Goal: Task Accomplishment & Management: Complete application form

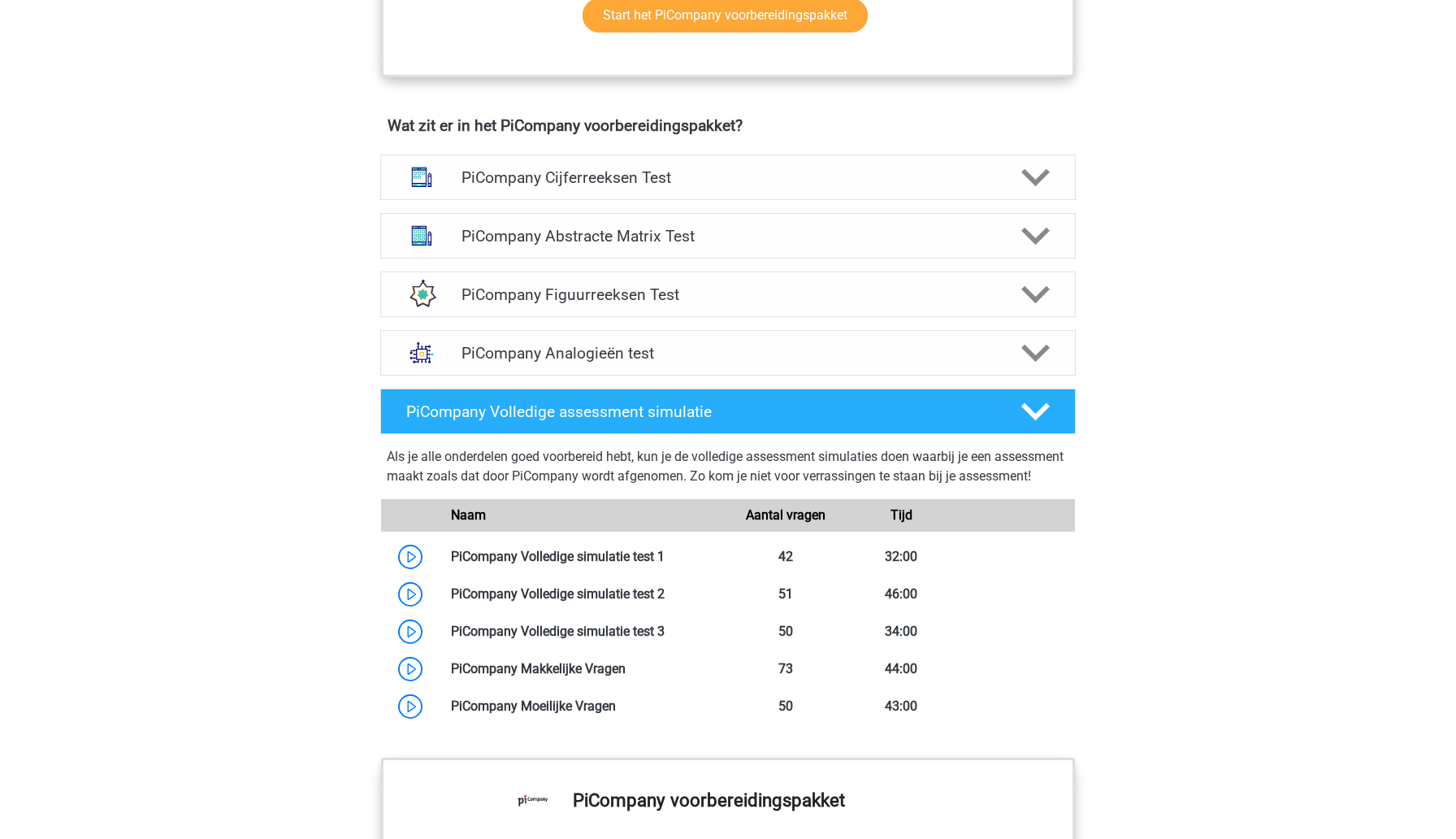
scroll to position [966, 0]
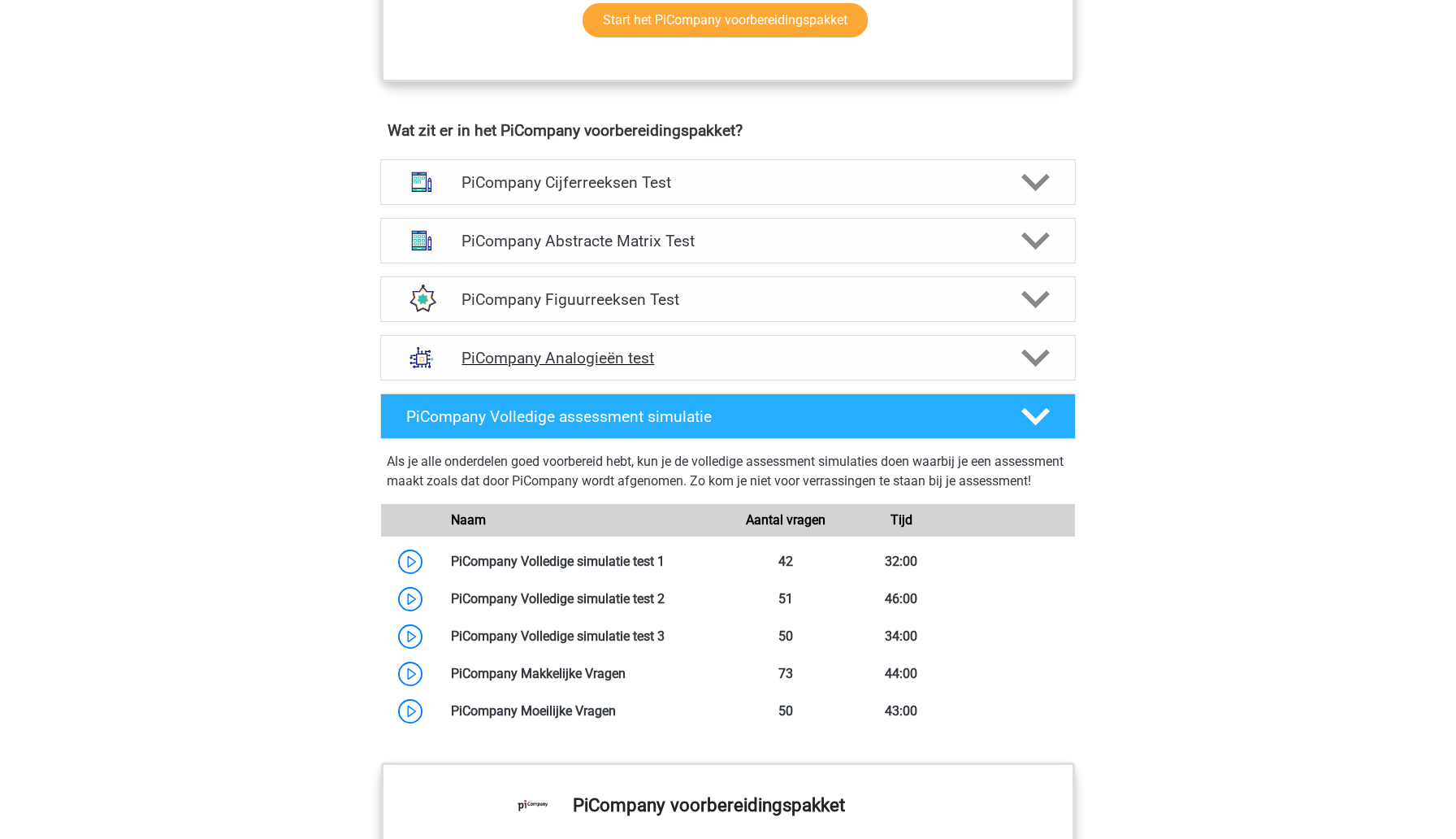
click at [1039, 372] on icon at bounding box center [1035, 357] width 28 height 28
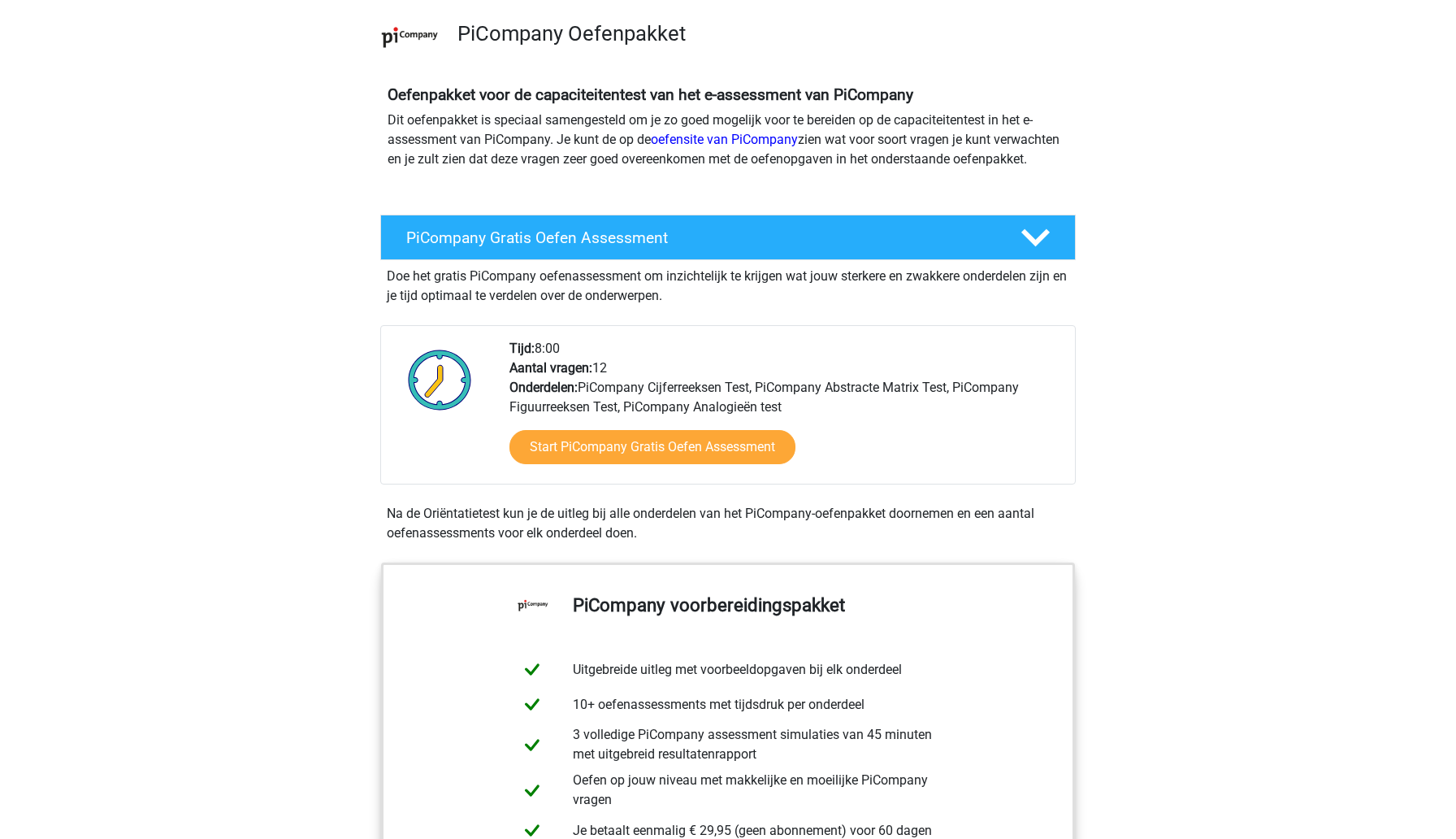
scroll to position [109, 0]
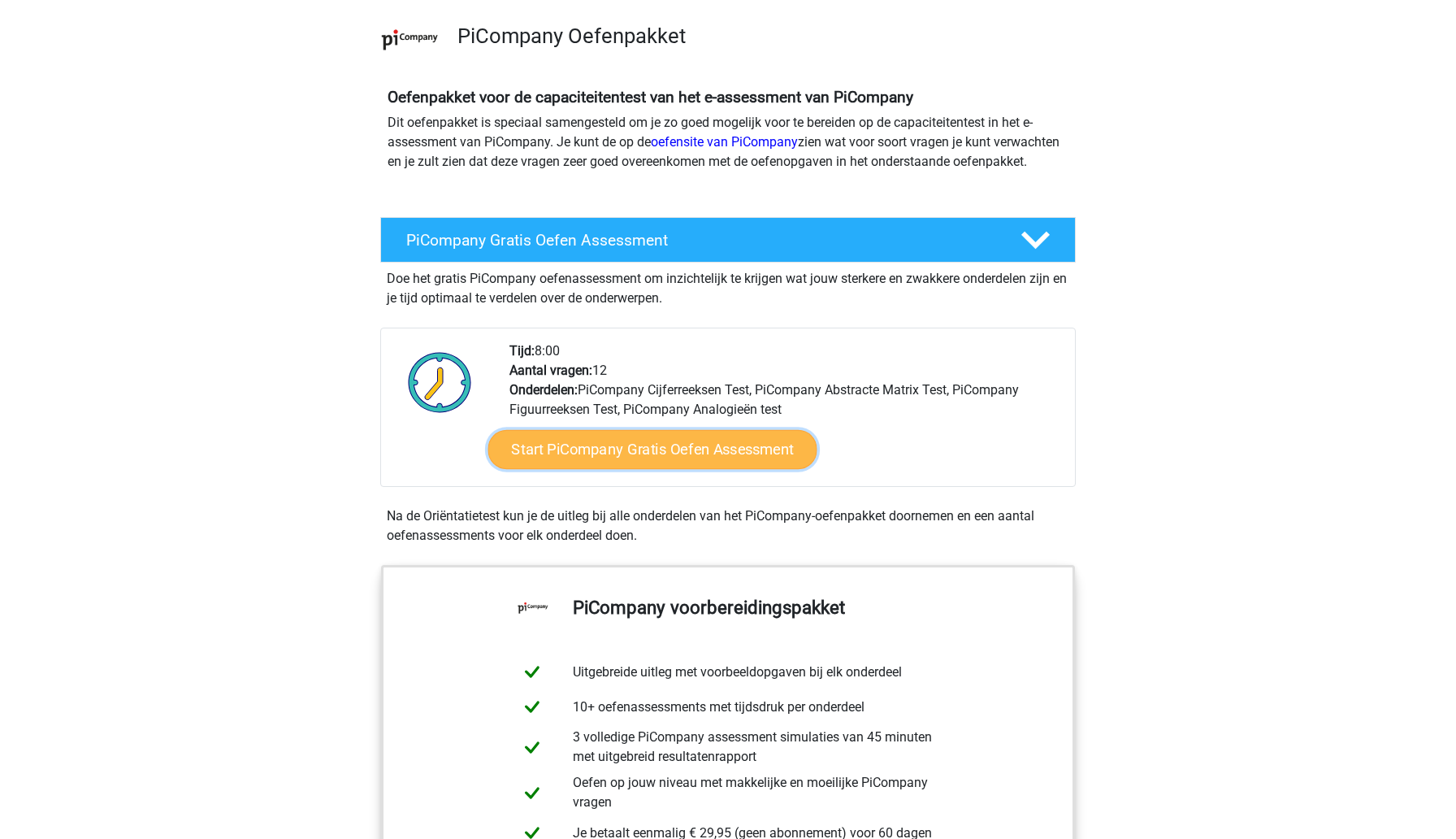
click at [693, 469] on link "Start PiCompany Gratis Oefen Assessment" at bounding box center [653, 449] width 329 height 39
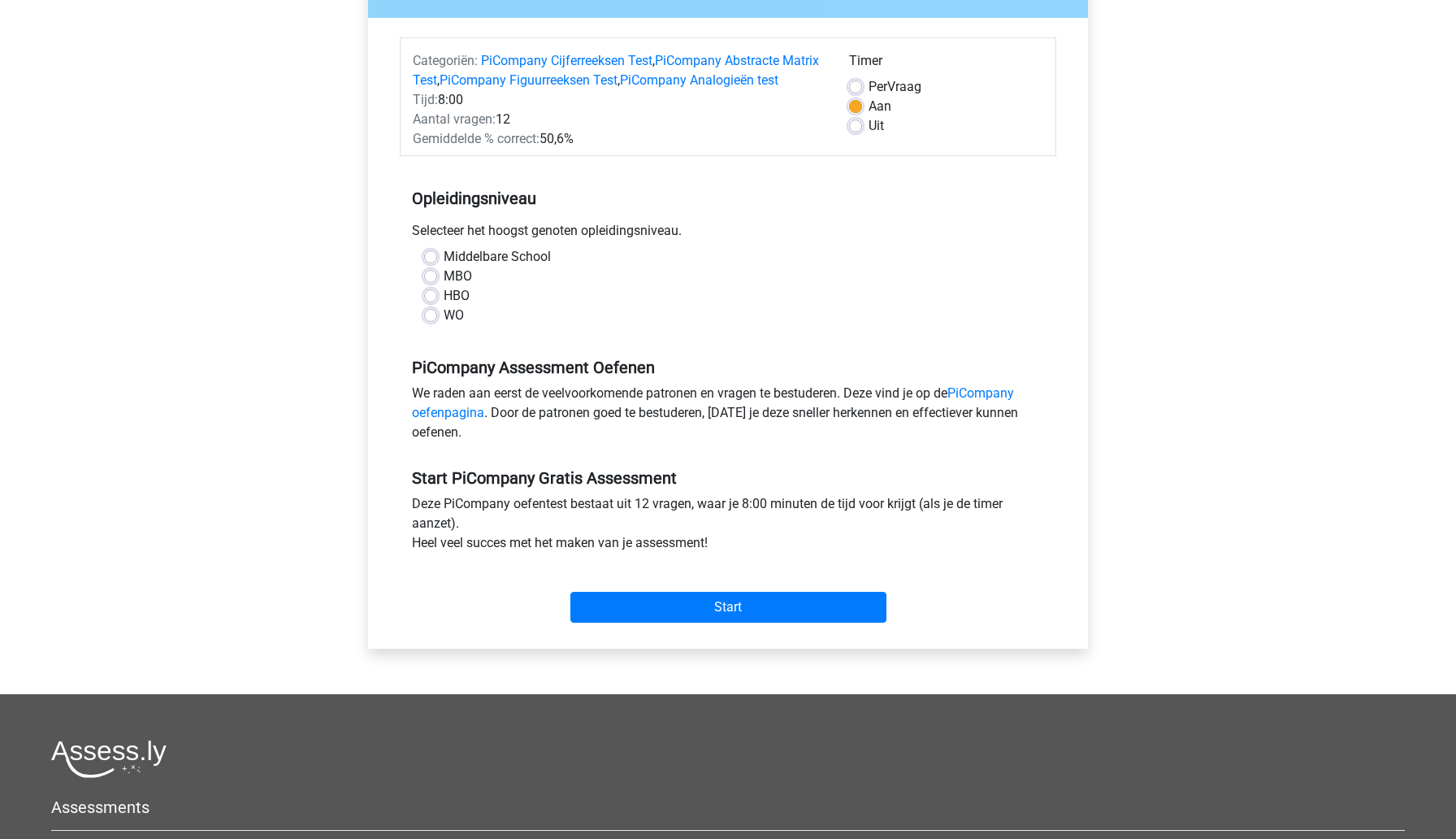
scroll to position [196, 0]
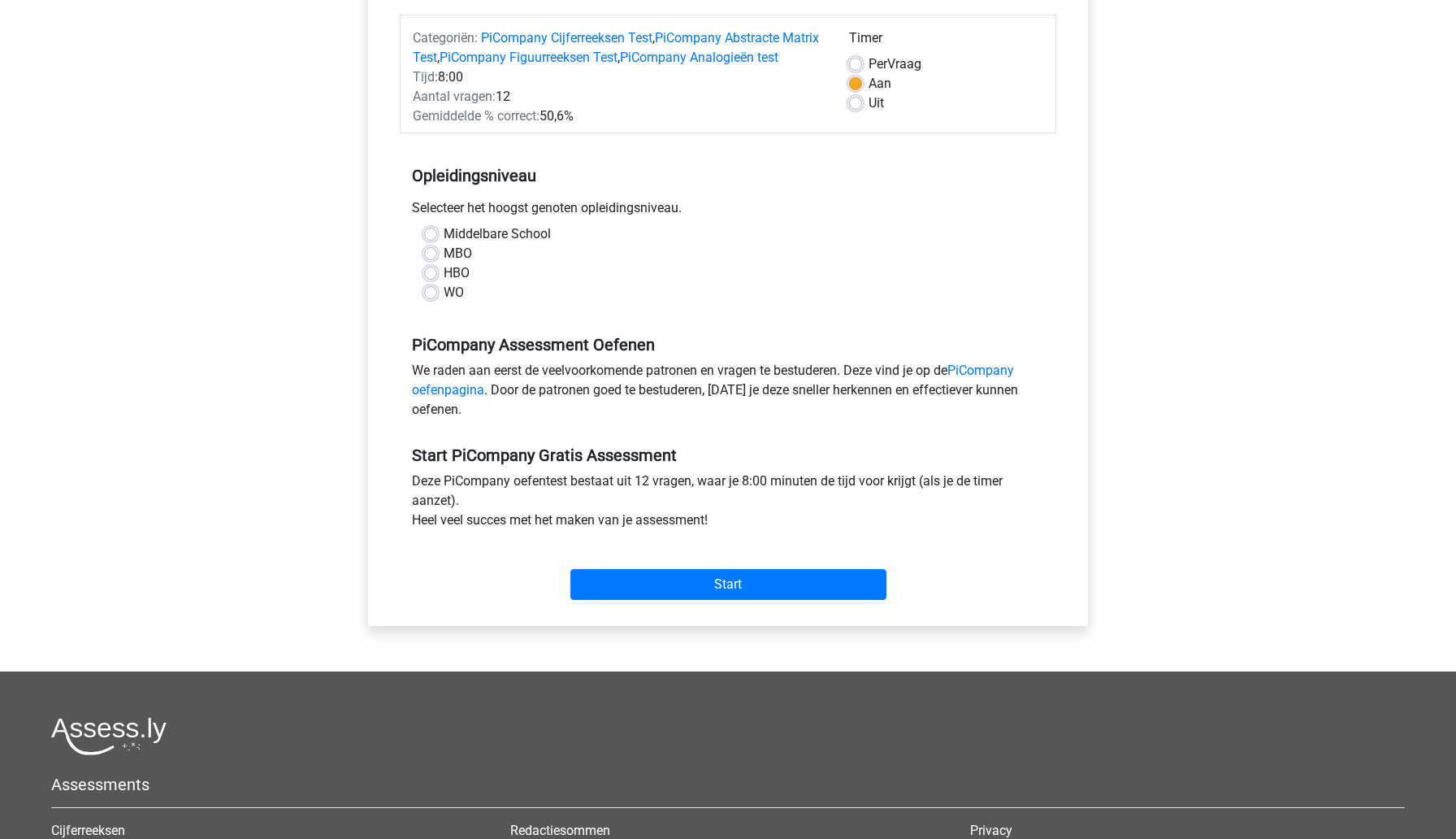
click at [443, 302] on label "WO" at bounding box center [454, 292] width 21 height 20
click at [428, 299] on input "WO" at bounding box center [431, 290] width 13 height 16
radio input "true"
click at [627, 600] on input "Start" at bounding box center [728, 585] width 316 height 31
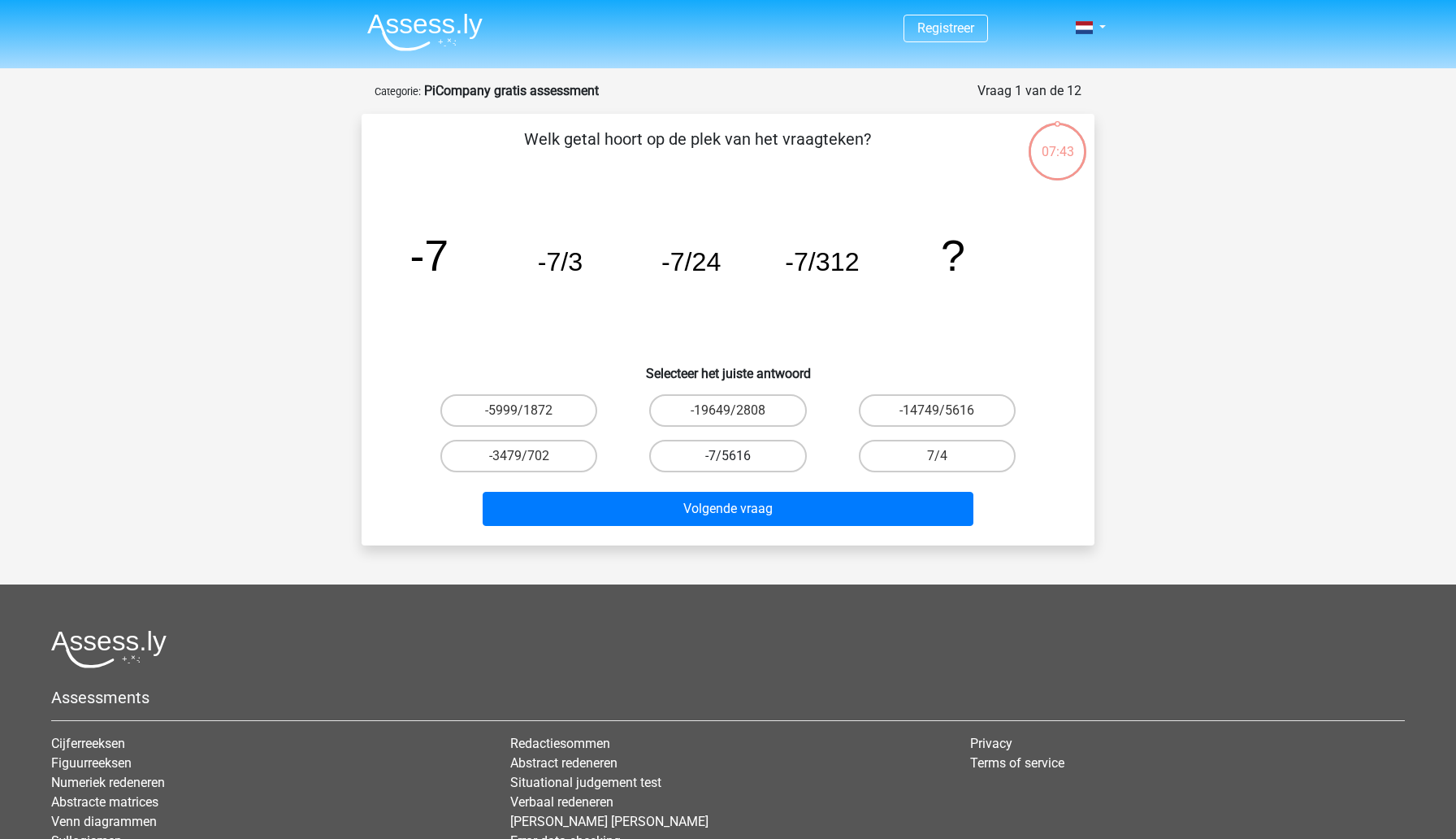
click at [716, 455] on label "-7/5616" at bounding box center [728, 457] width 157 height 33
click at [728, 456] on input "-7/5616" at bounding box center [734, 461] width 10 height 10
radio input "true"
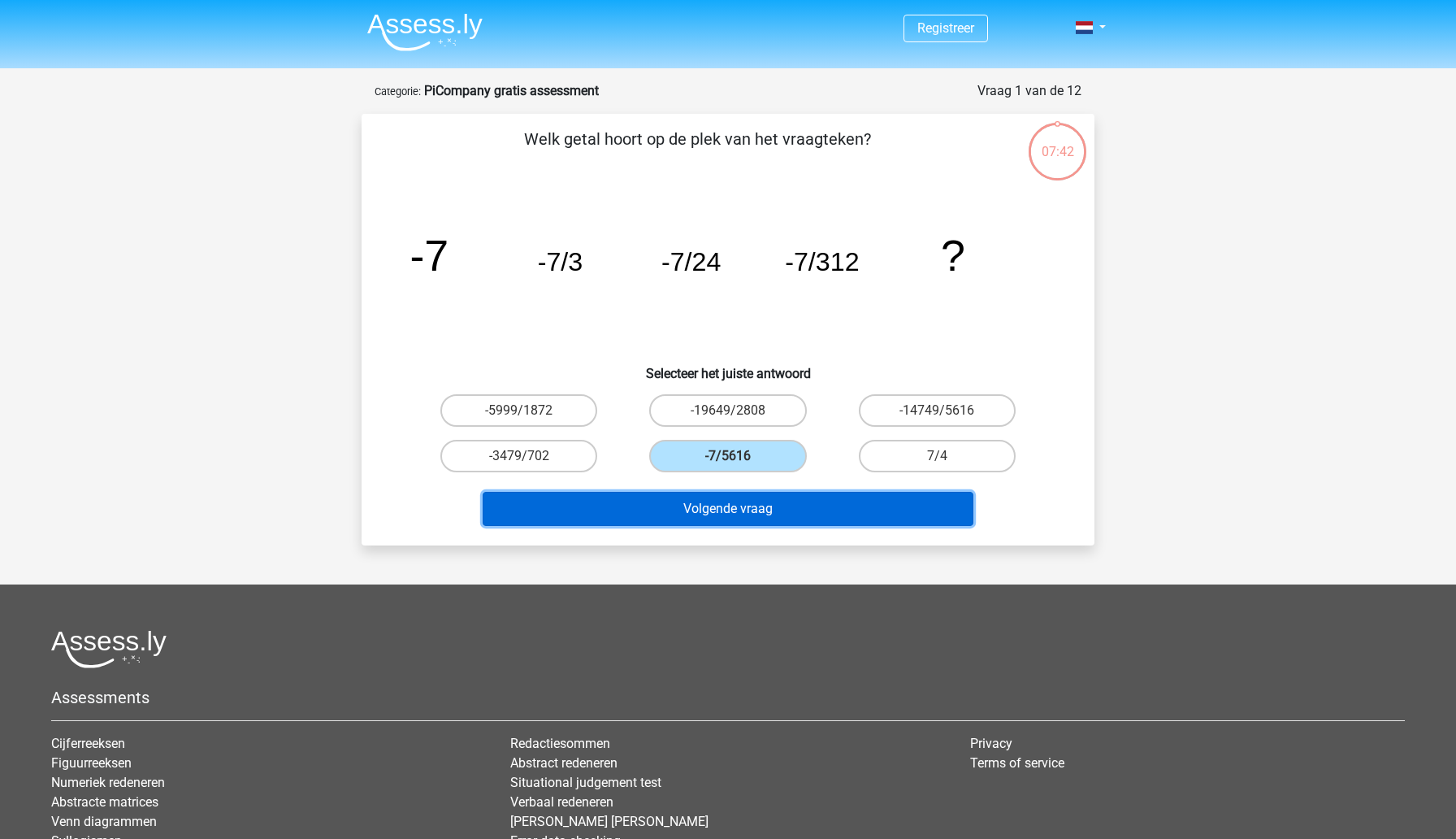
click at [709, 513] on button "Volgende vraag" at bounding box center [728, 509] width 492 height 34
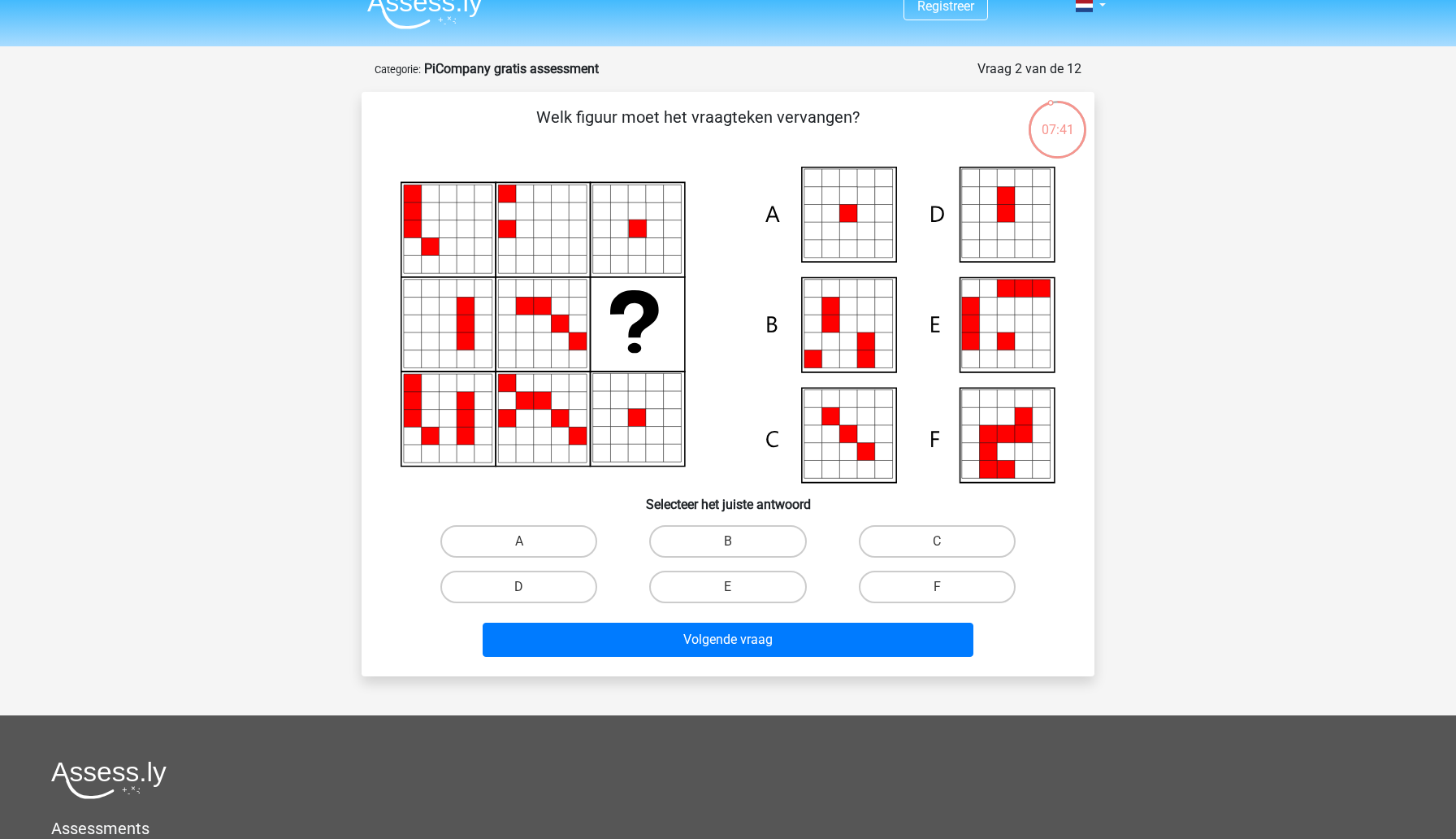
scroll to position [15, 0]
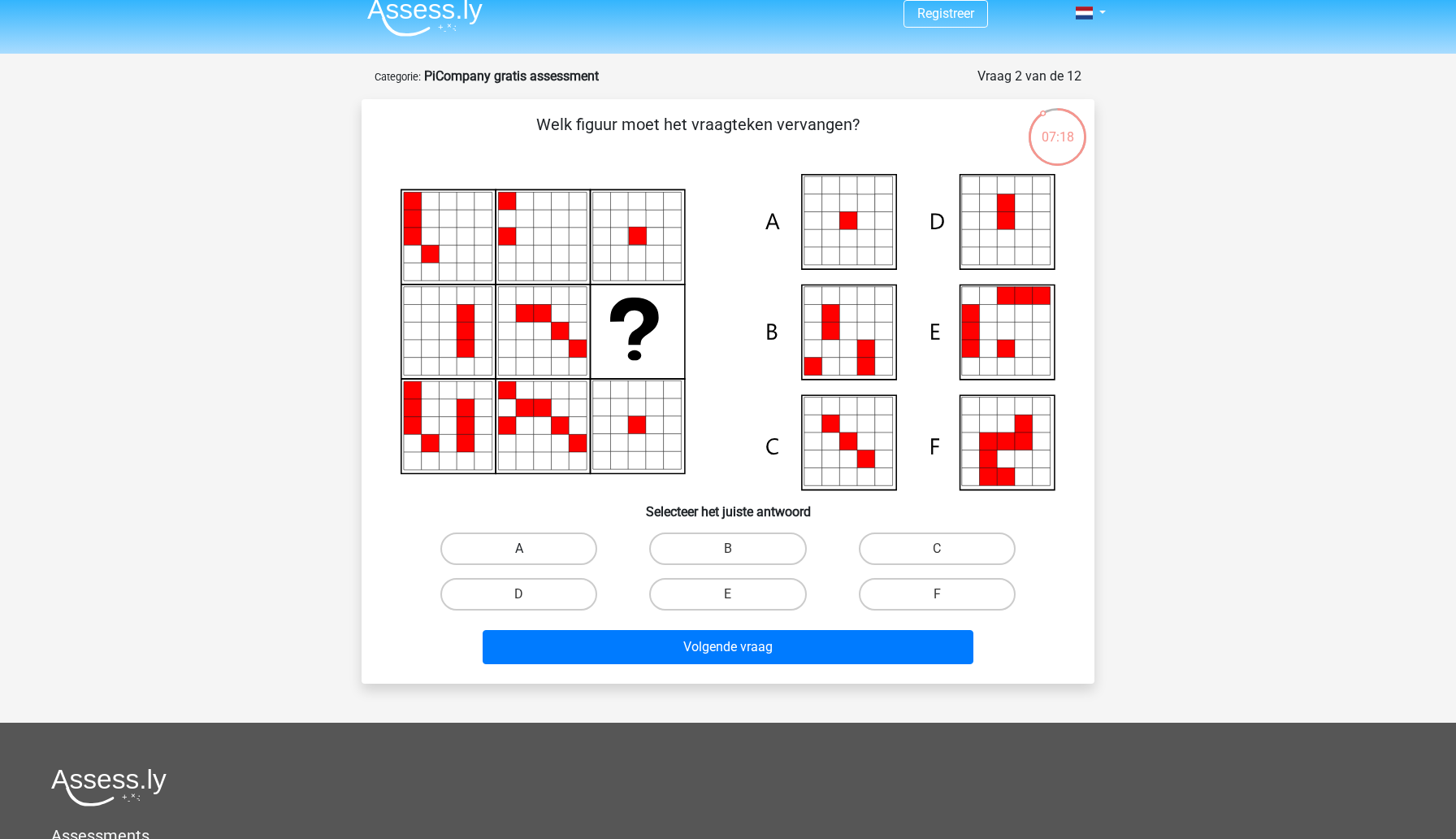
click at [570, 542] on label "A" at bounding box center [518, 549] width 157 height 33
click at [530, 549] on input "A" at bounding box center [524, 554] width 10 height 10
radio input "true"
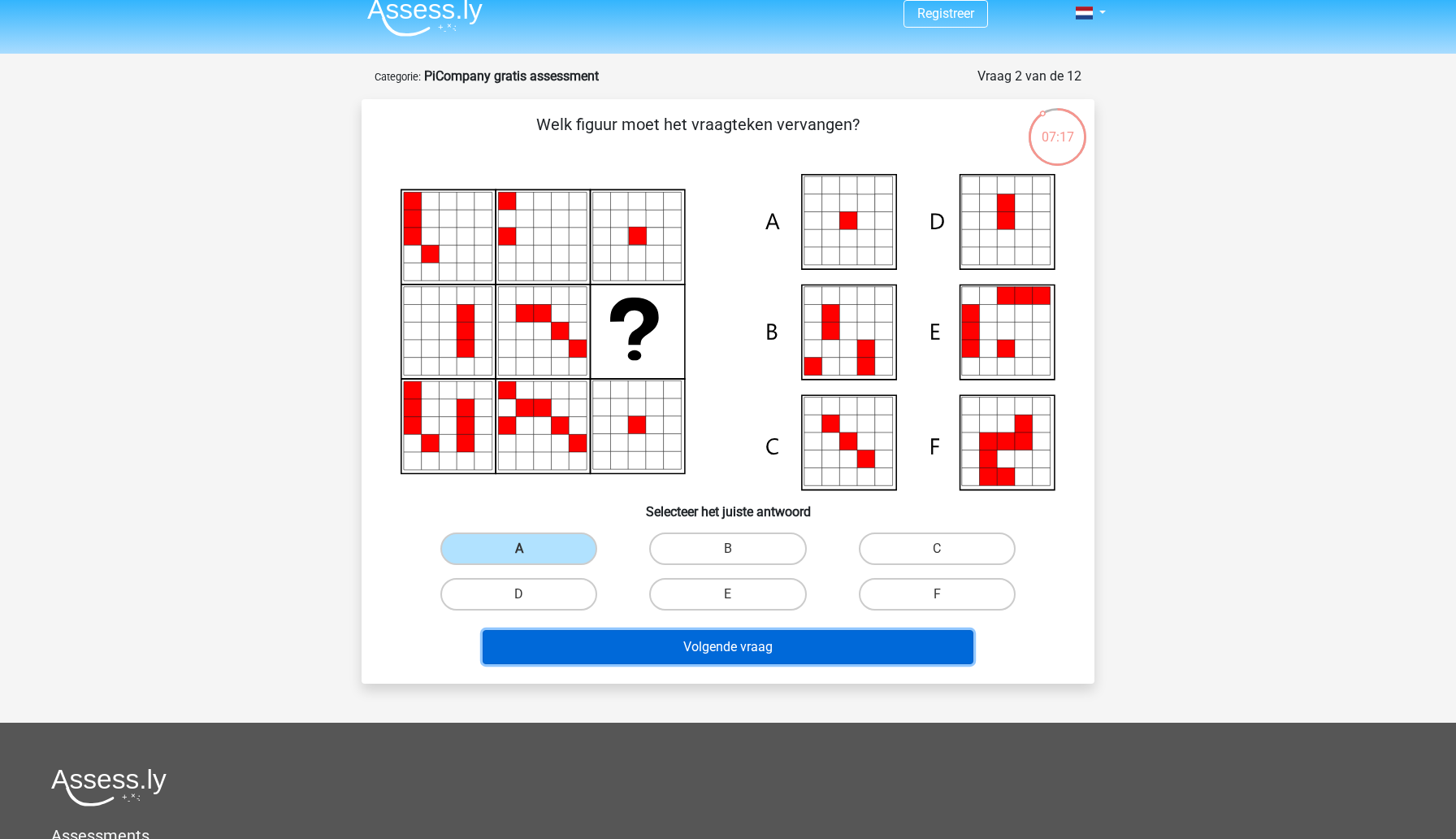
click at [659, 658] on button "Volgende vraag" at bounding box center [728, 647] width 492 height 34
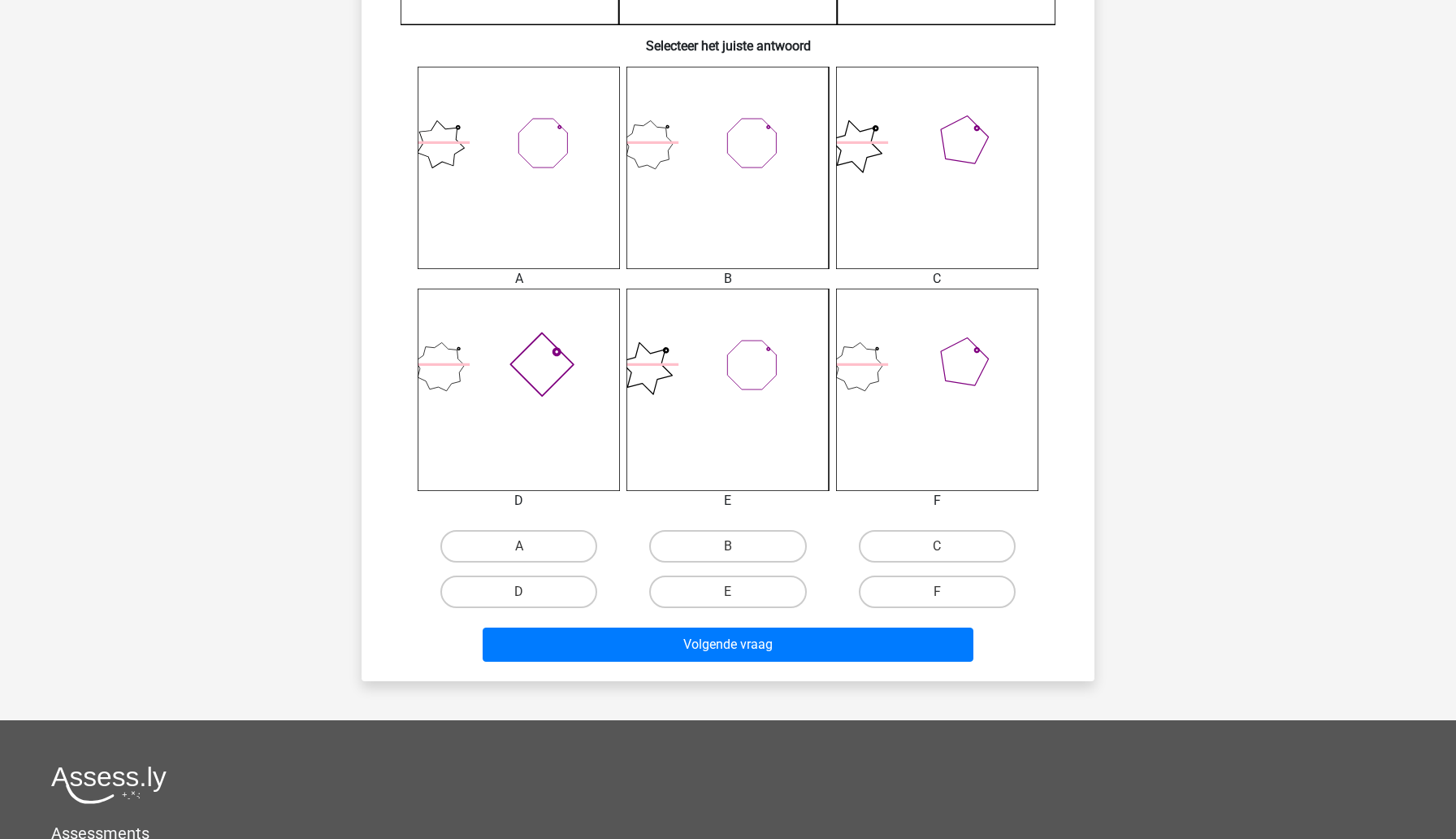
scroll to position [620, 0]
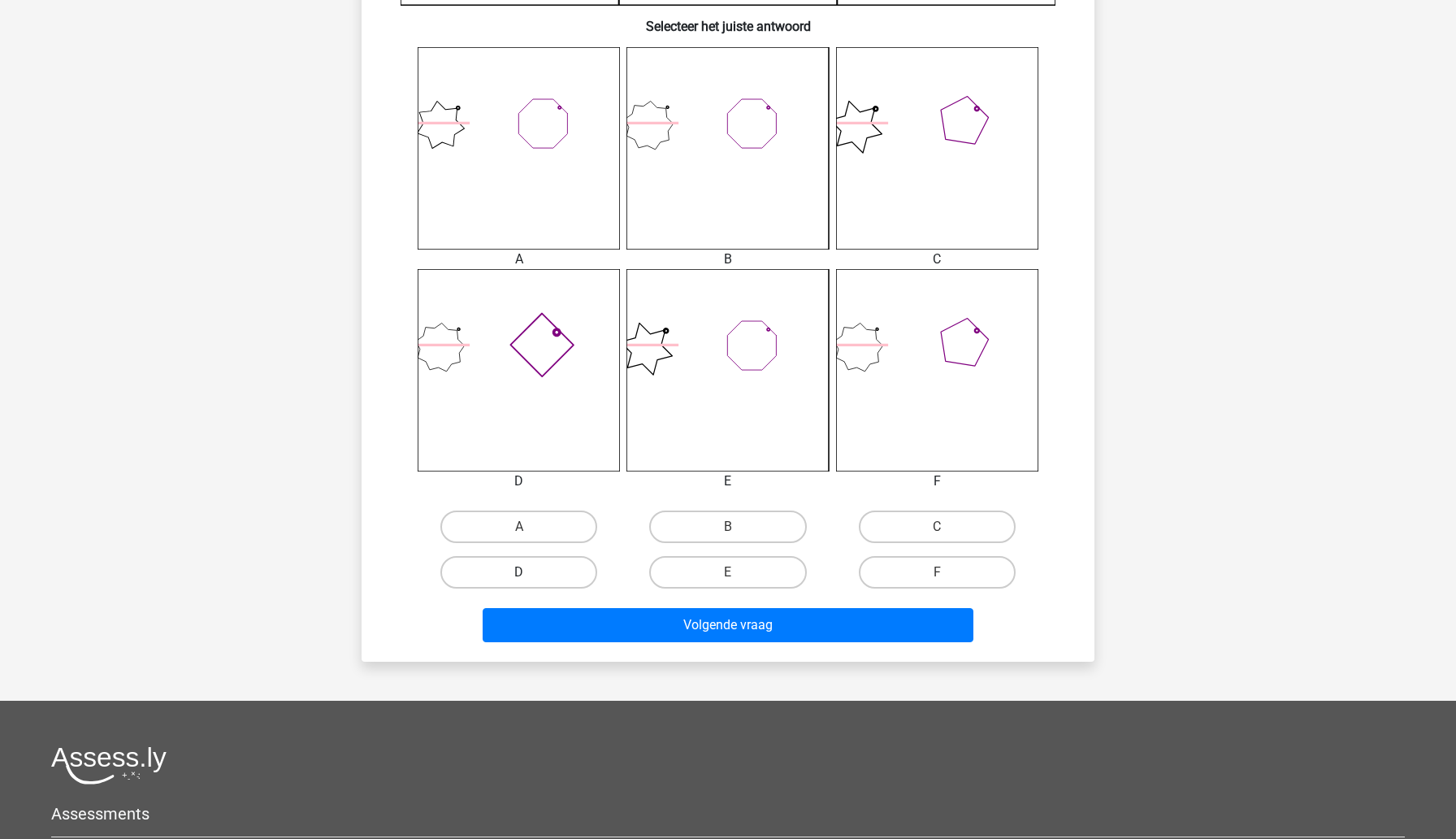
click at [567, 575] on label "D" at bounding box center [518, 573] width 157 height 33
click at [530, 575] on input "D" at bounding box center [524, 577] width 10 height 10
radio input "true"
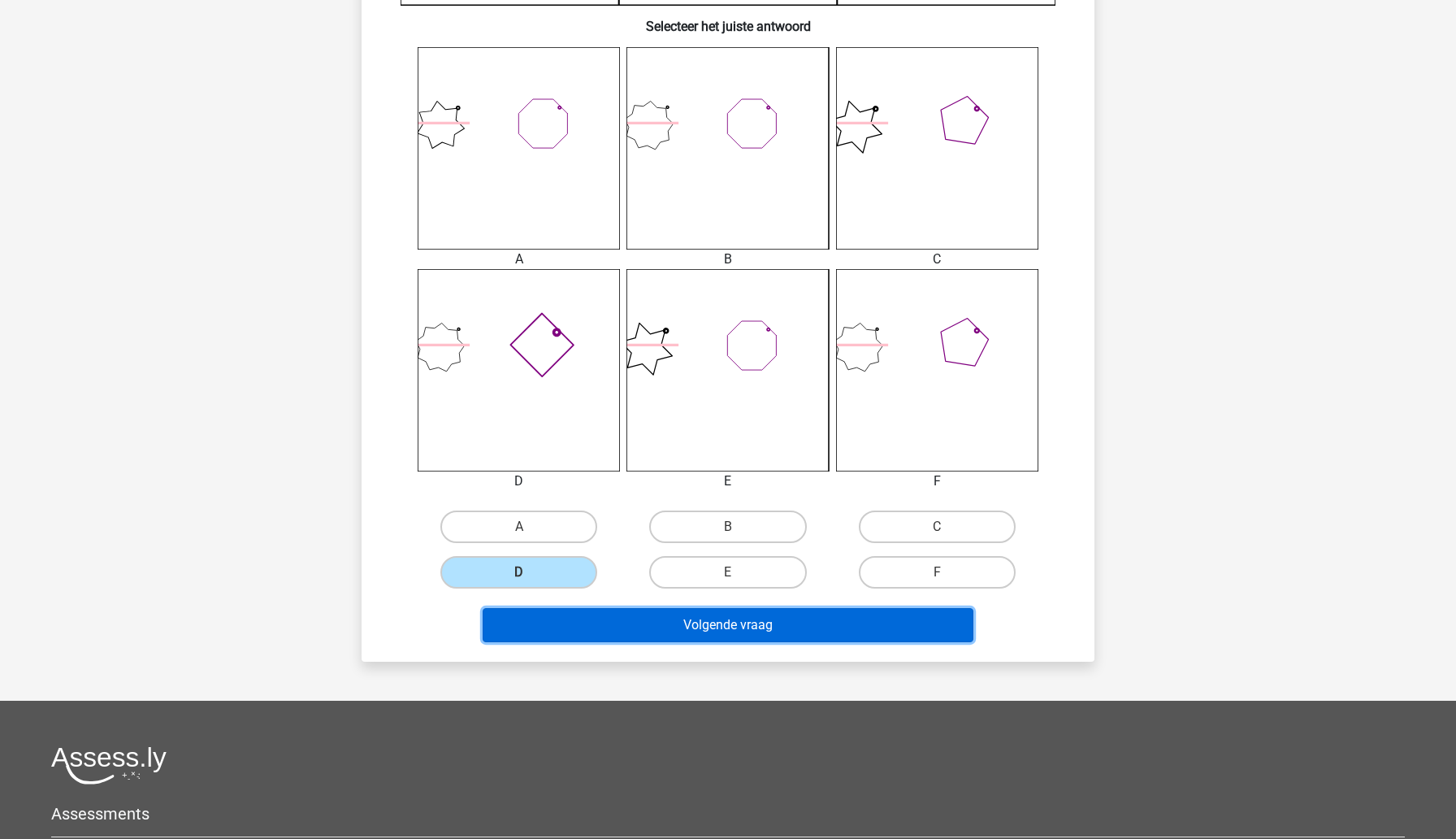
click at [685, 625] on button "Volgende vraag" at bounding box center [728, 625] width 492 height 34
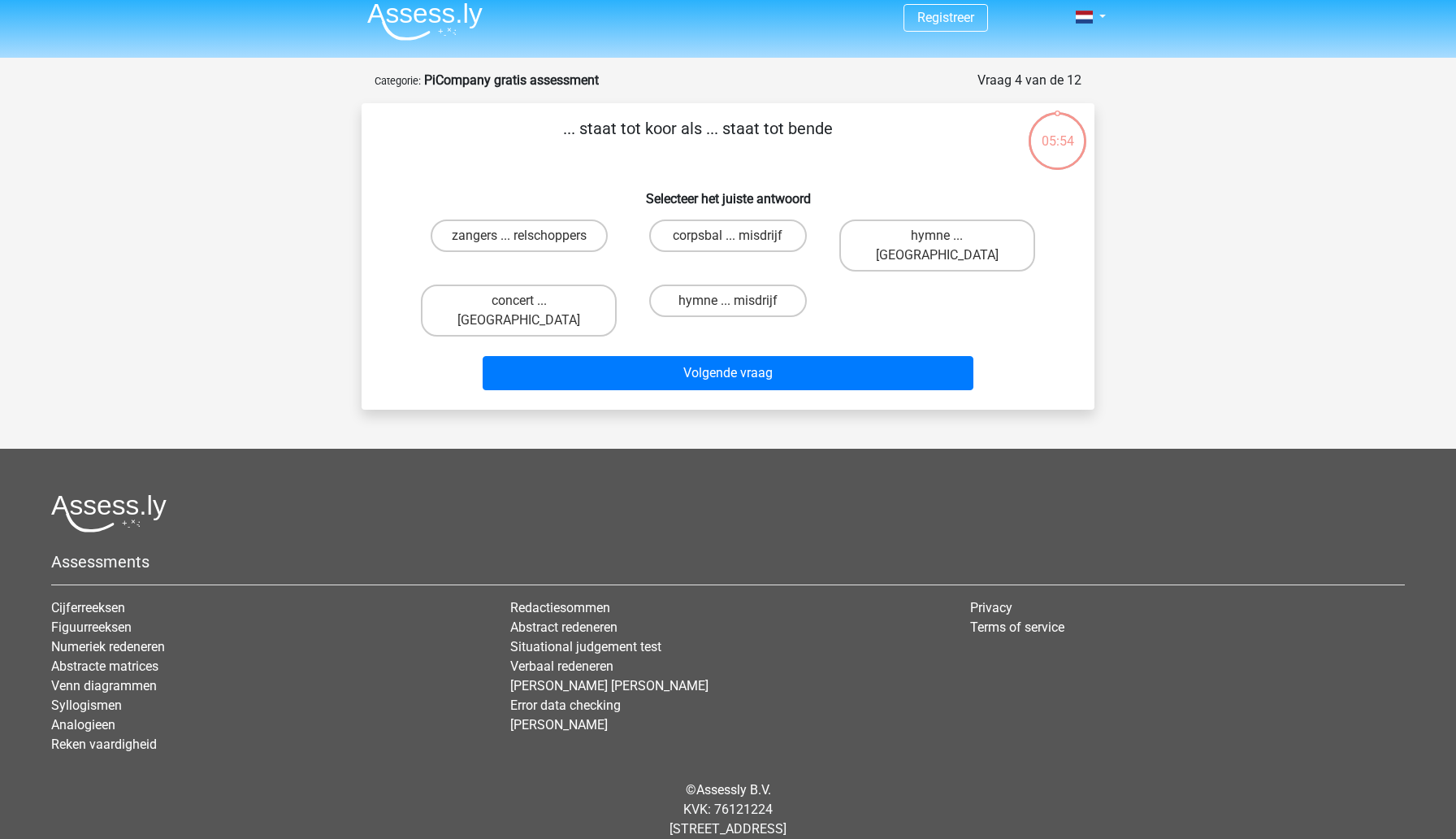
scroll to position [0, 0]
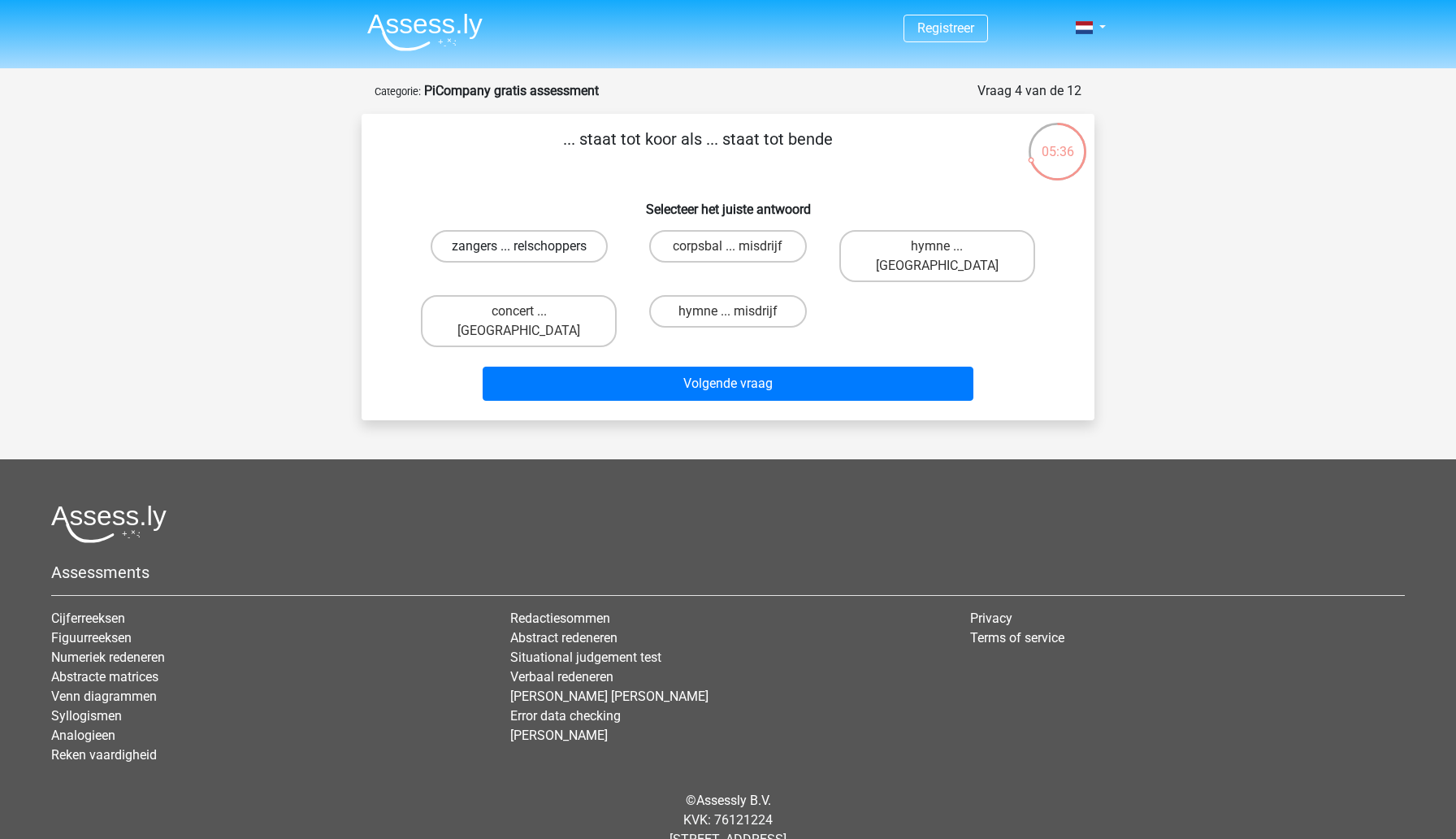
click at [570, 252] on label "zangers ... relschoppers" at bounding box center [519, 246] width 177 height 33
click at [530, 252] on input "zangers ... relschoppers" at bounding box center [524, 252] width 10 height 10
radio input "true"
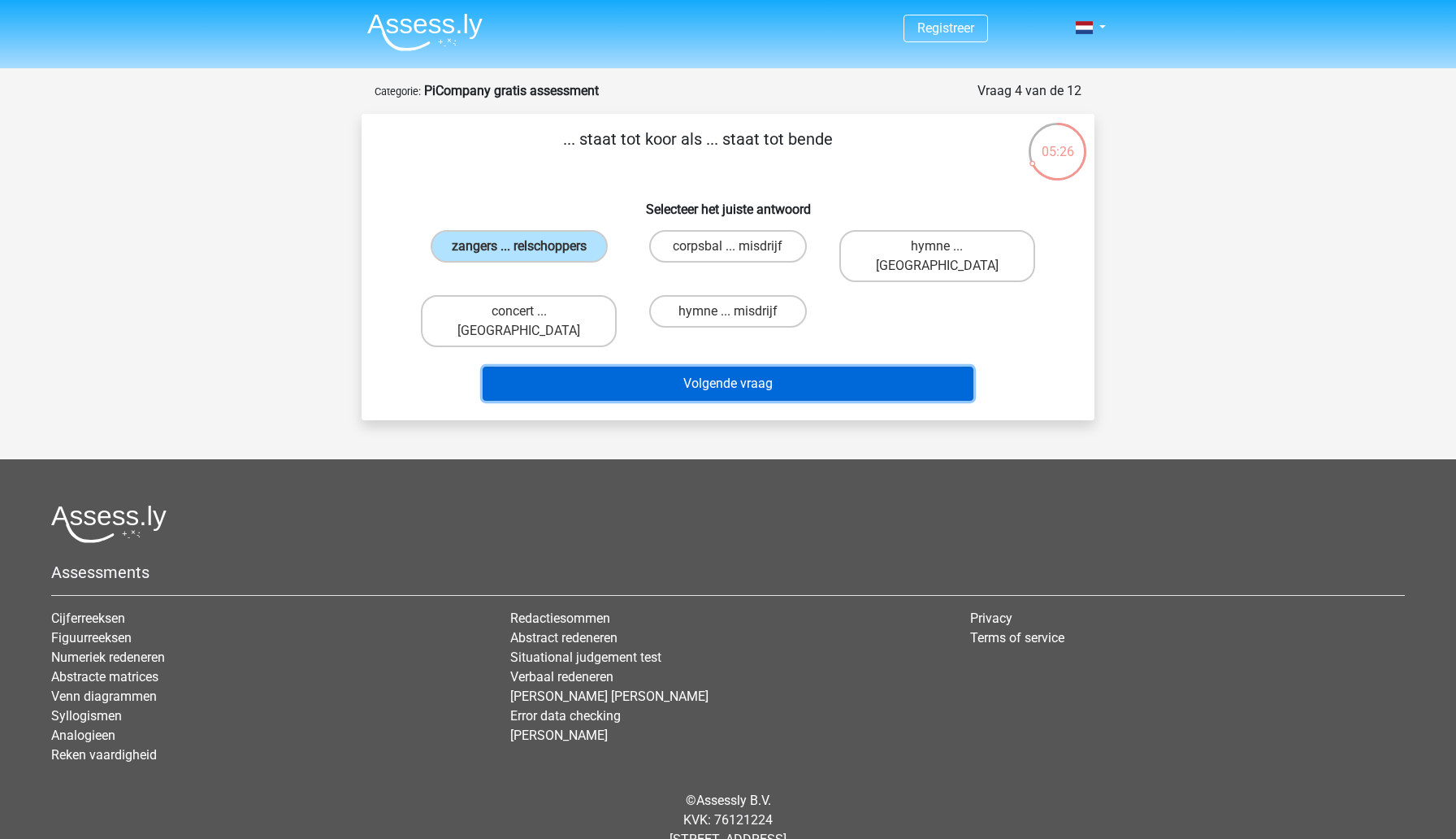
click at [649, 367] on button "Volgende vraag" at bounding box center [728, 384] width 492 height 34
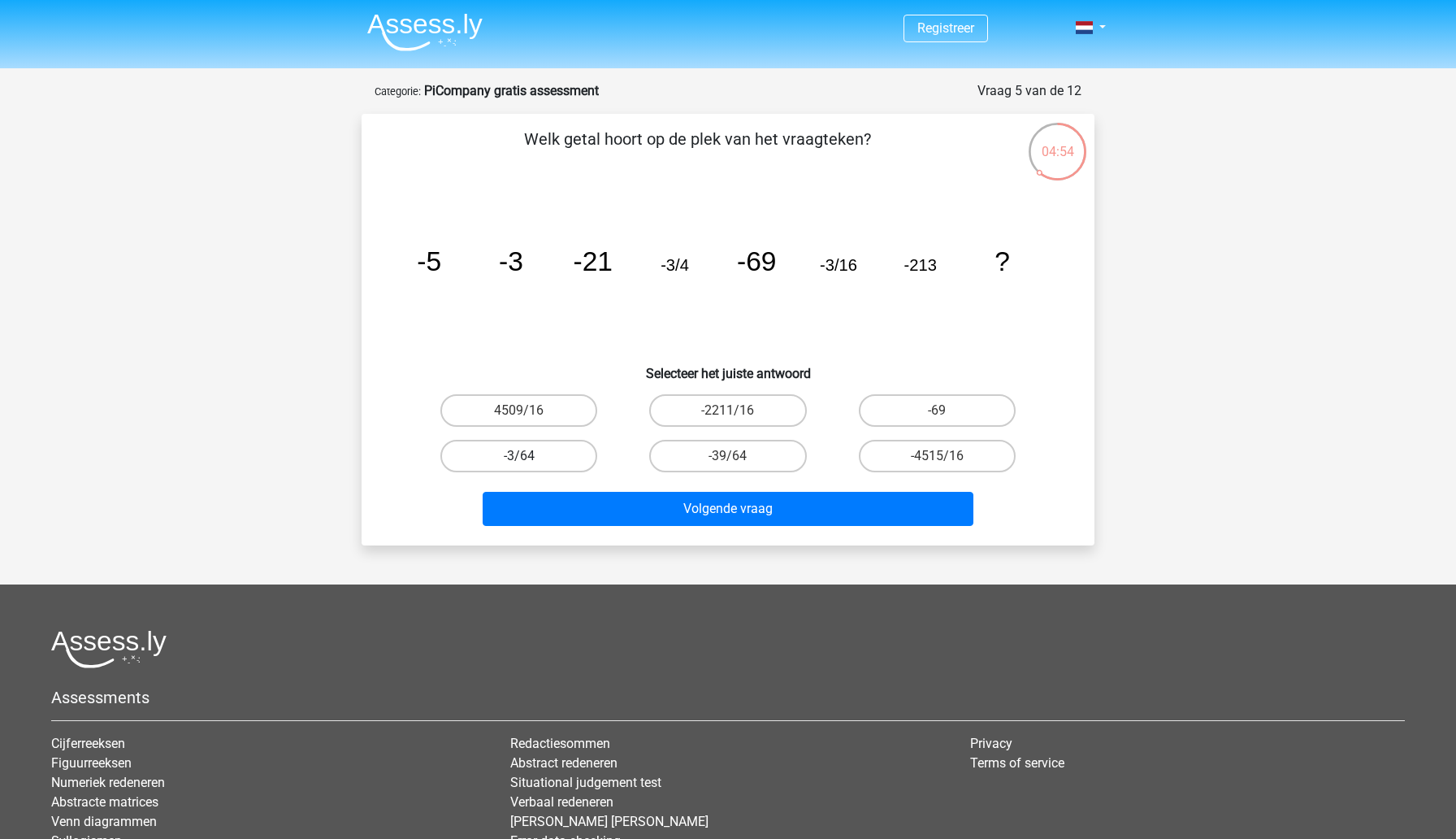
click at [557, 464] on label "-3/64" at bounding box center [518, 457] width 157 height 33
click at [530, 464] on input "-3/64" at bounding box center [524, 461] width 10 height 10
radio input "true"
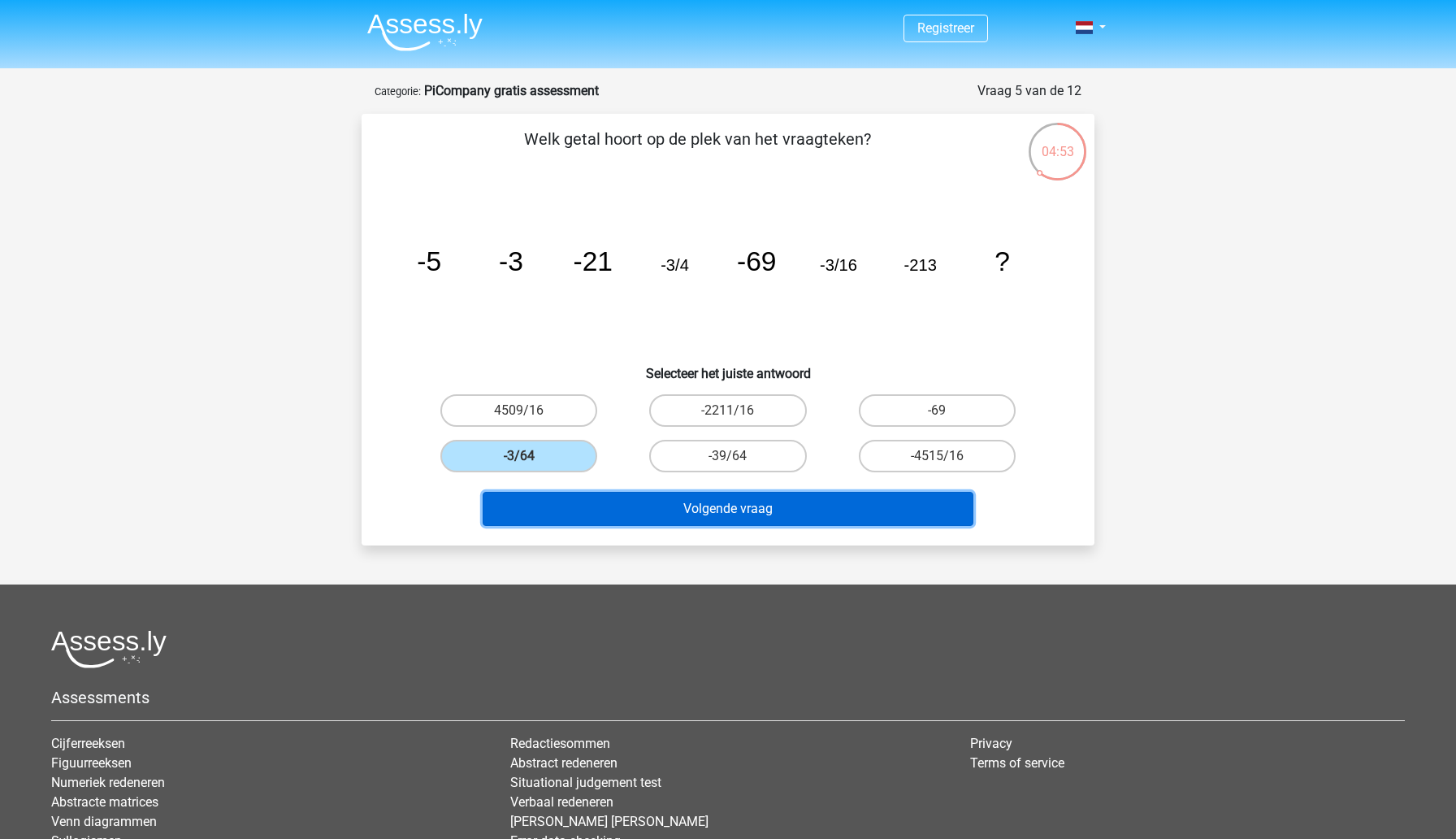
click at [649, 512] on button "Volgende vraag" at bounding box center [728, 509] width 492 height 34
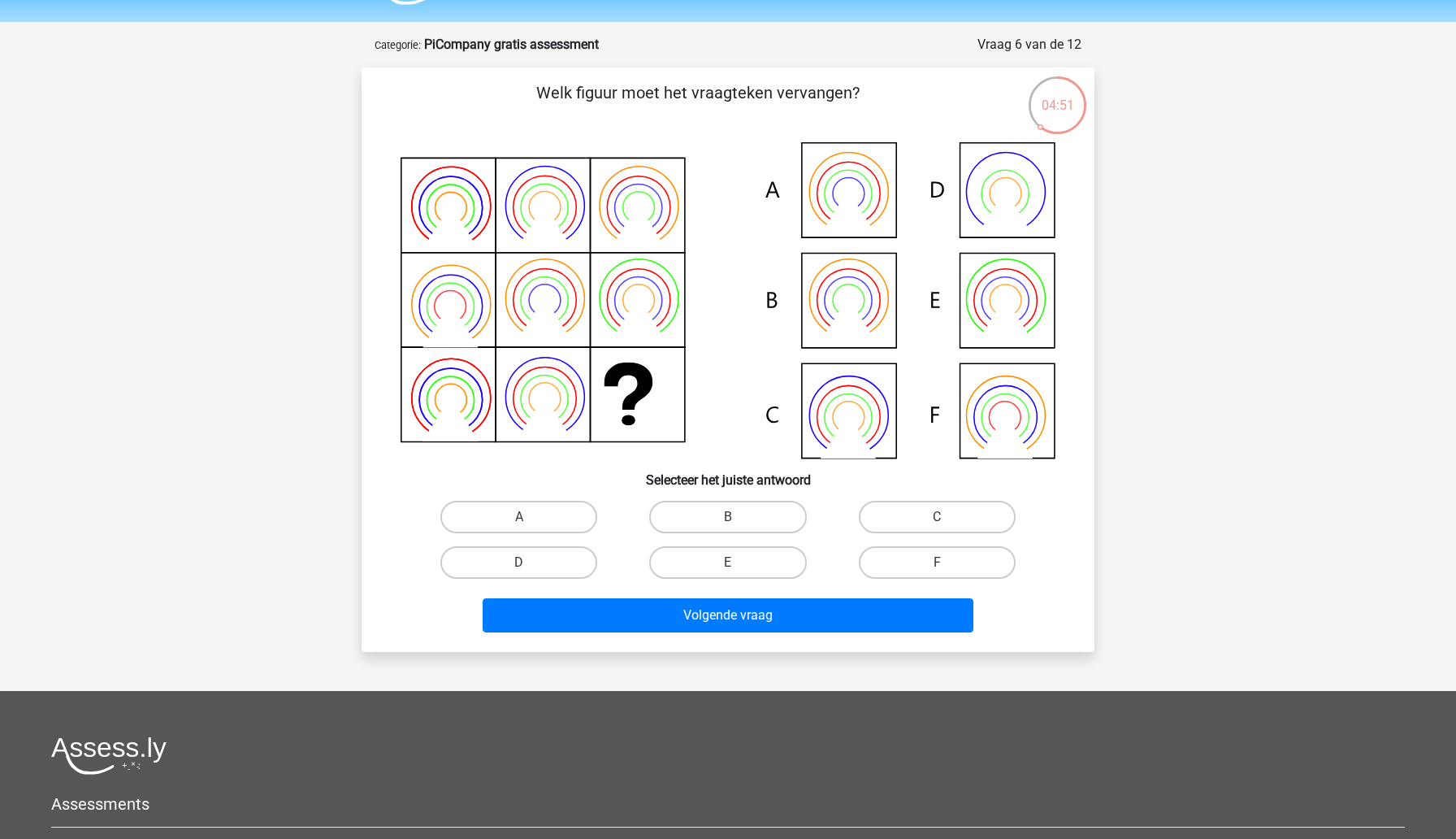
scroll to position [35, 0]
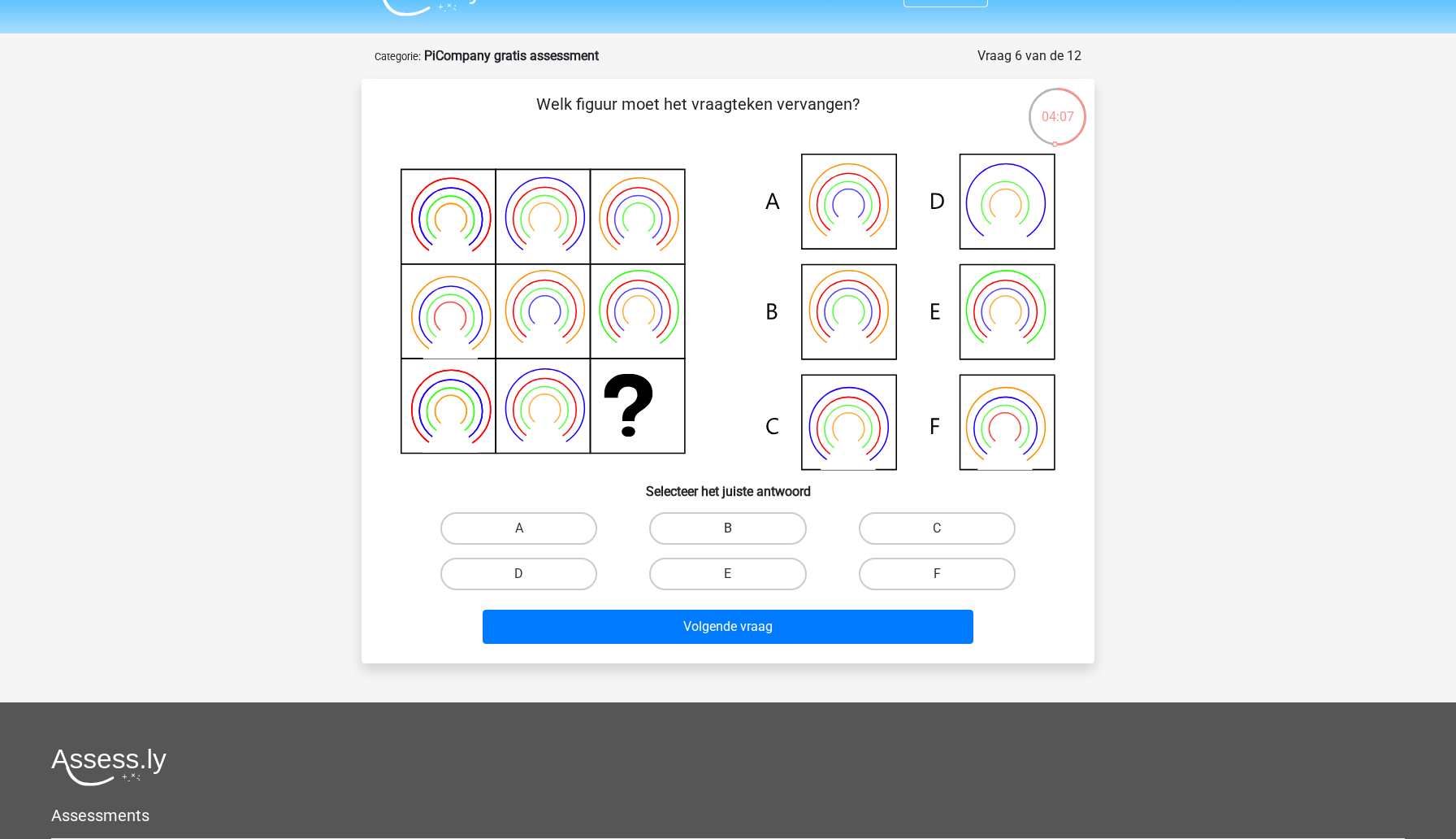
click at [727, 535] on label "B" at bounding box center [728, 529] width 157 height 33
click at [728, 535] on input "B" at bounding box center [734, 533] width 10 height 10
radio input "true"
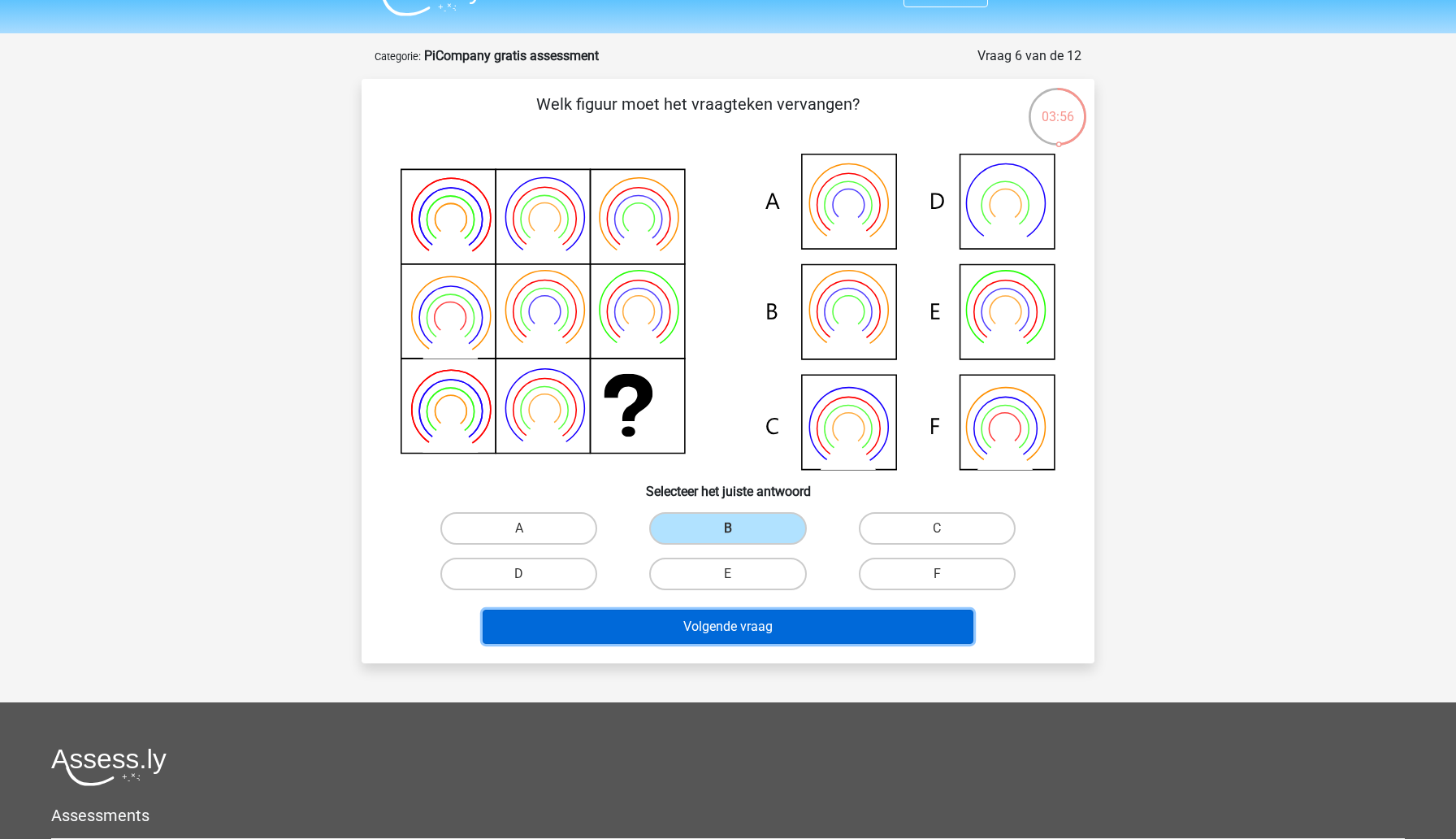
click at [727, 628] on button "Volgende vraag" at bounding box center [728, 627] width 492 height 34
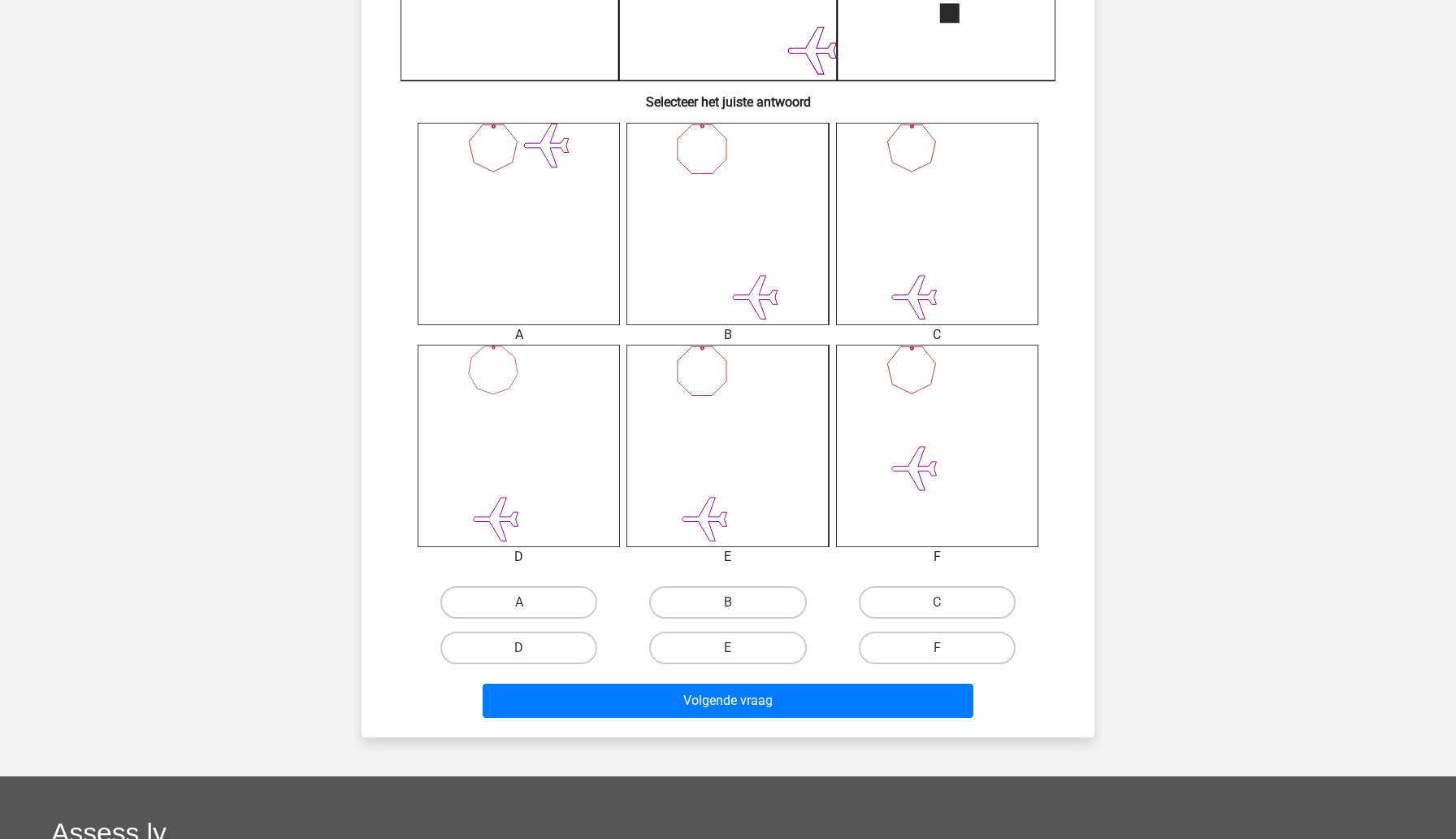
scroll to position [581, 0]
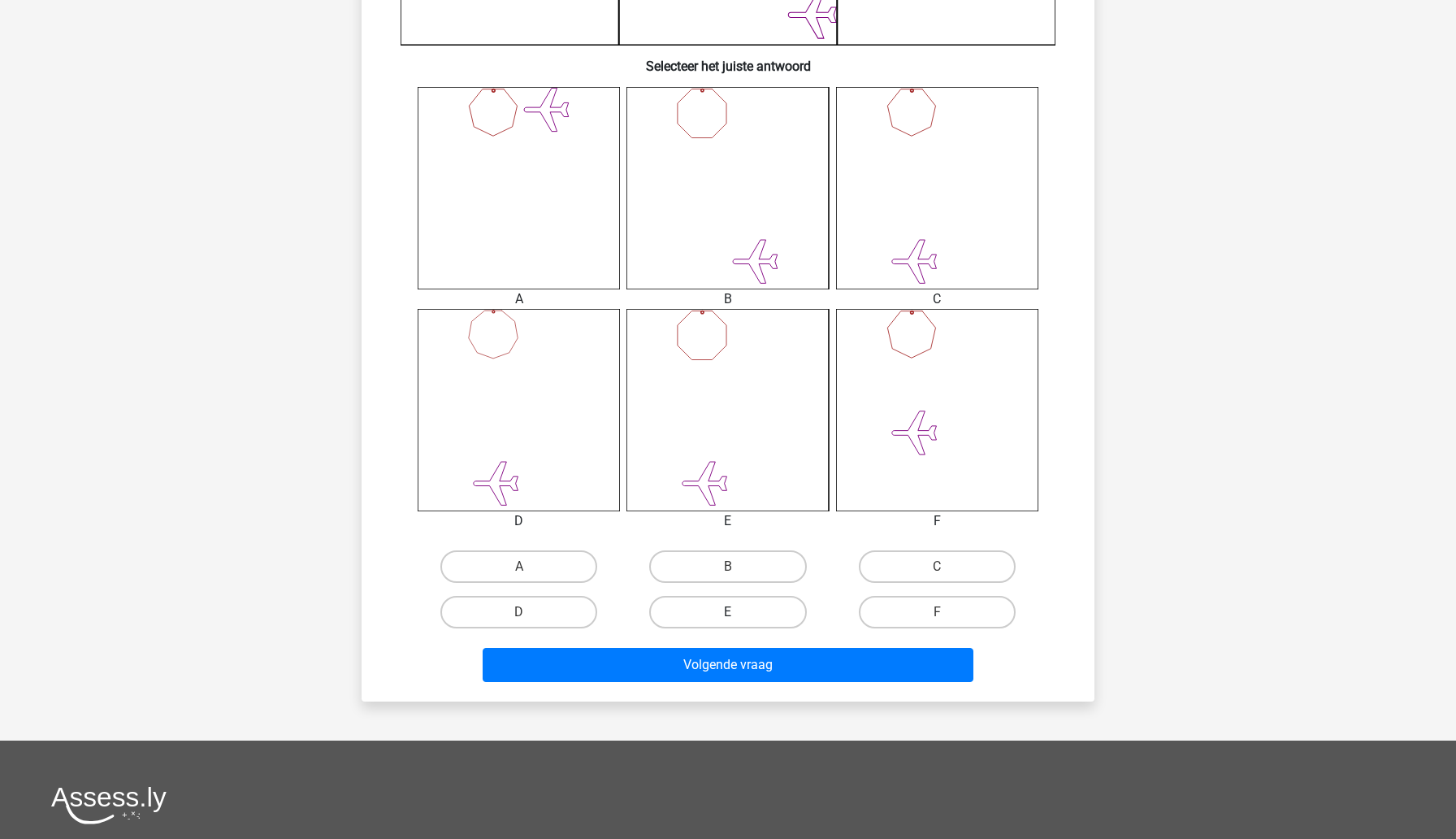
click at [705, 610] on label "E" at bounding box center [728, 612] width 157 height 33
click at [728, 612] on input "E" at bounding box center [734, 618] width 10 height 10
radio input "true"
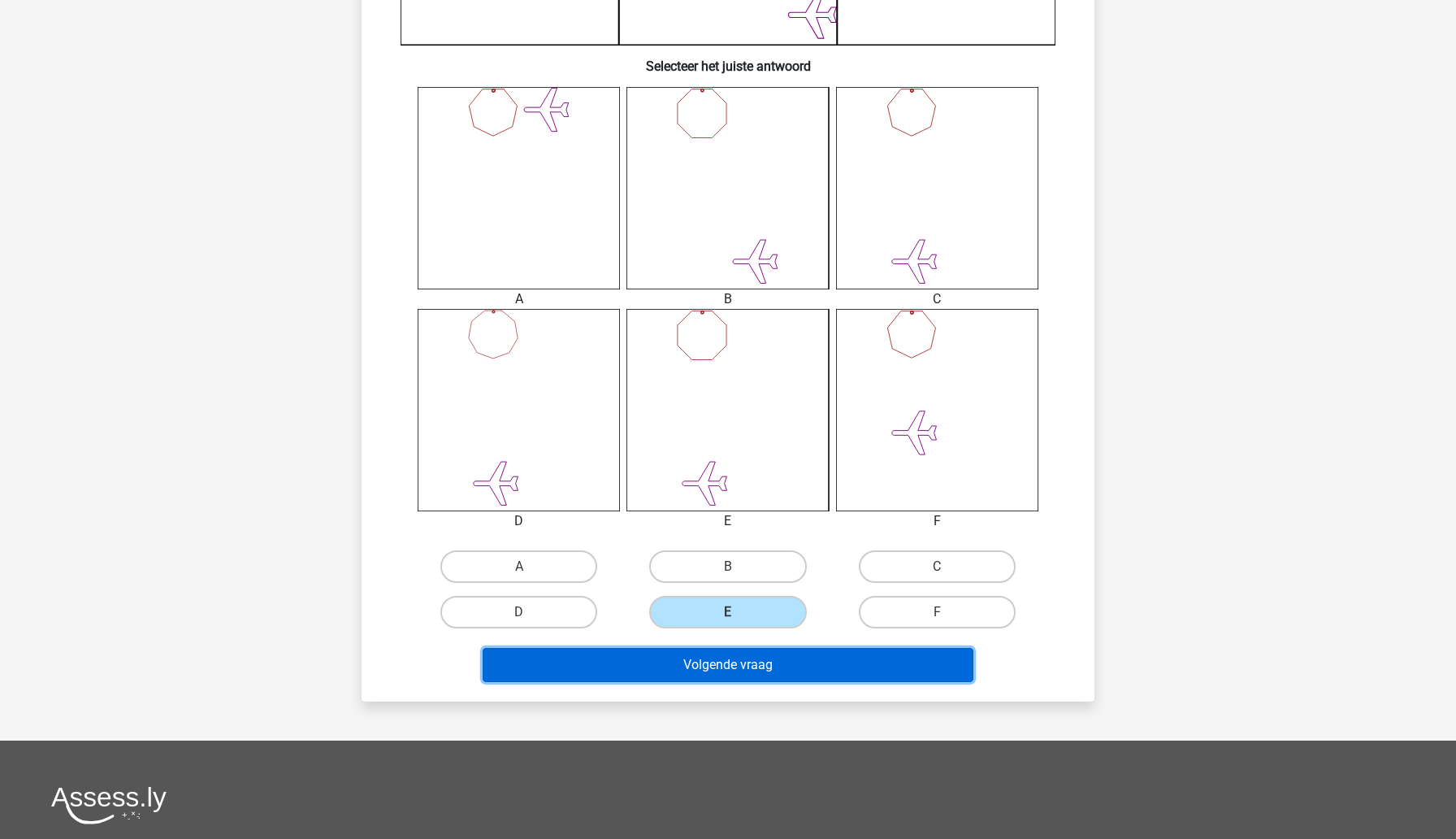
click at [735, 674] on button "Volgende vraag" at bounding box center [728, 665] width 492 height 34
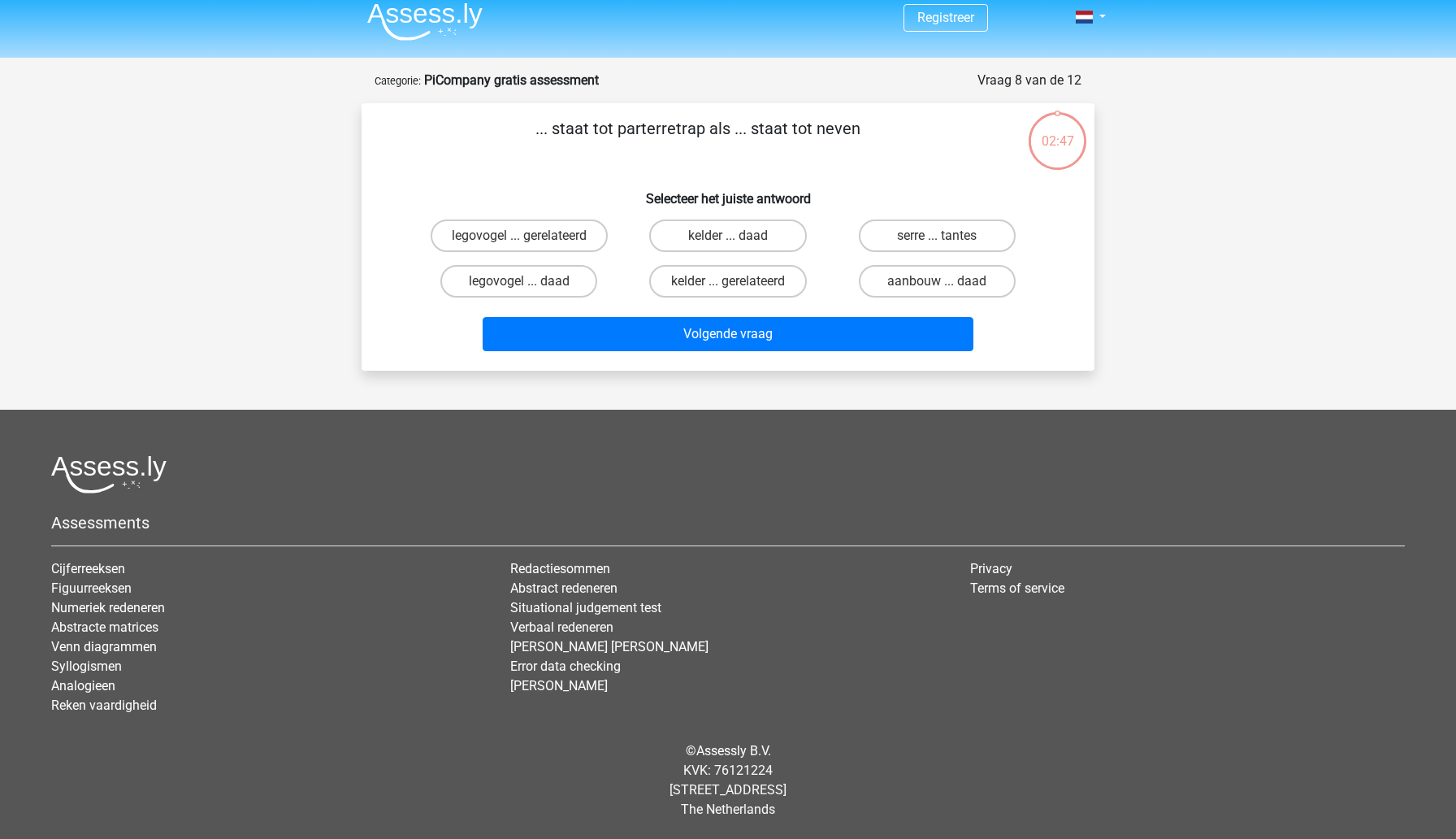
scroll to position [0, 0]
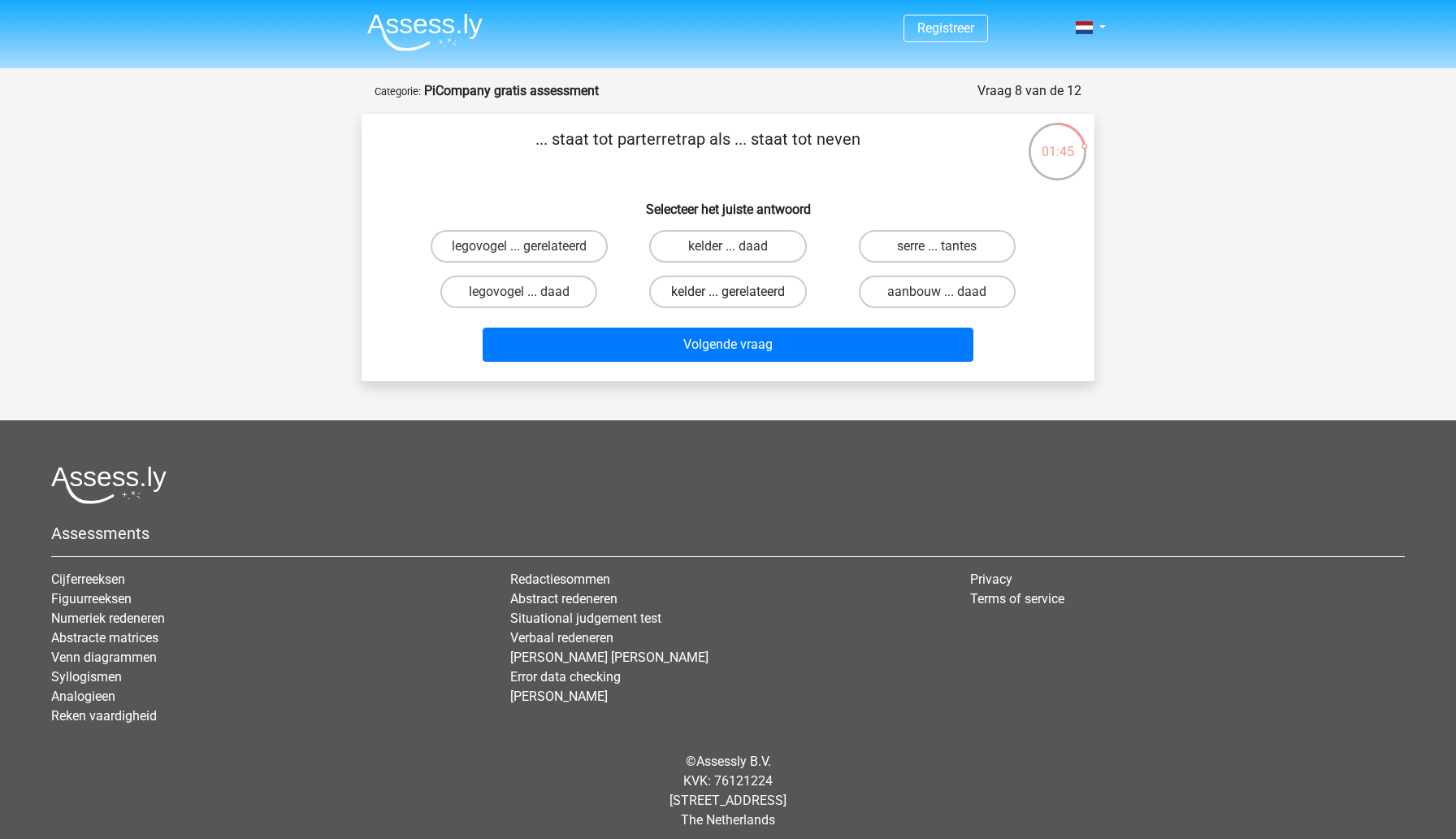
click at [718, 292] on label "kelder ... gerelateerd" at bounding box center [728, 292] width 157 height 33
click at [728, 292] on input "kelder ... gerelateerd" at bounding box center [734, 297] width 10 height 10
radio input "true"
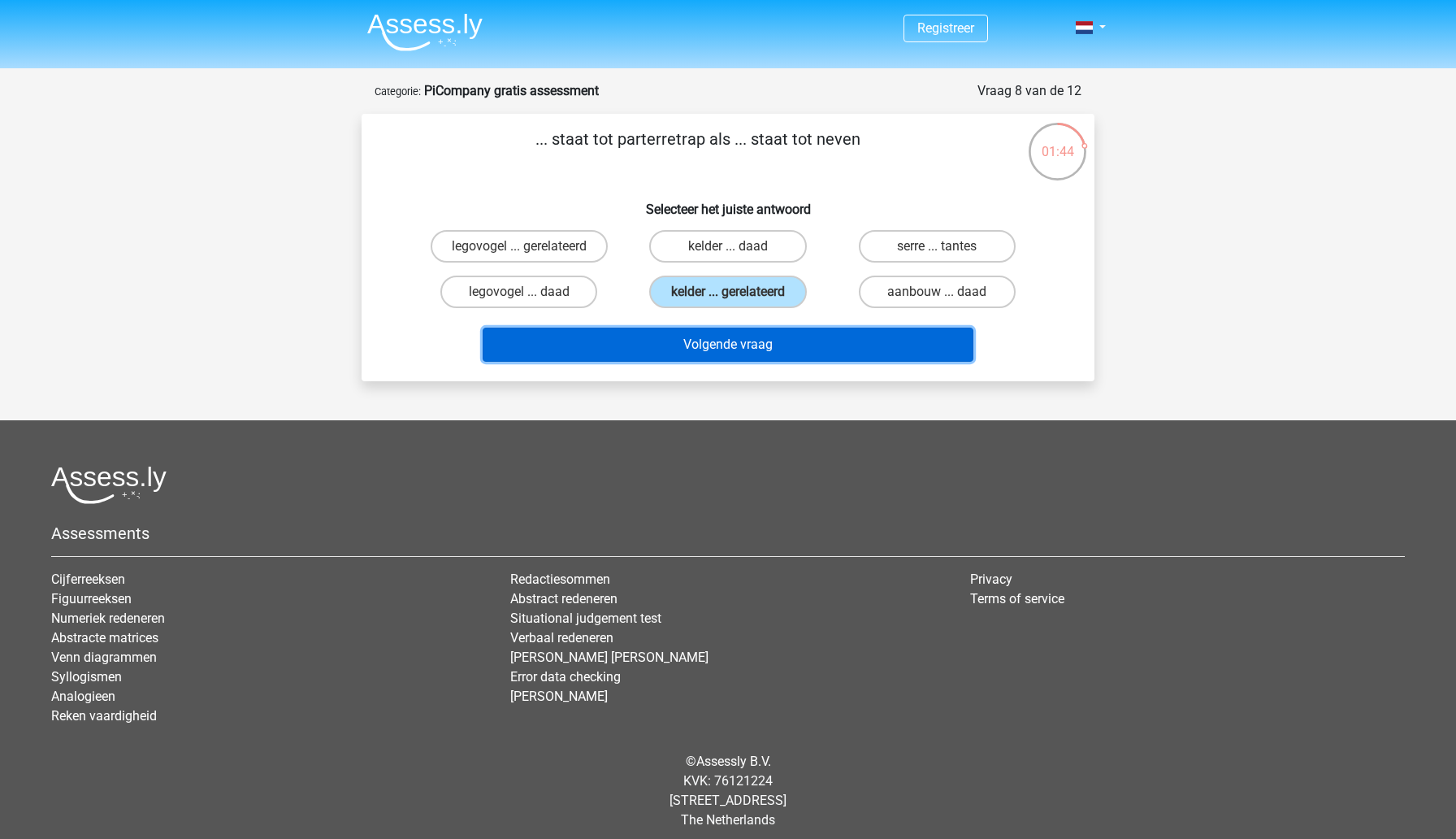
click at [727, 339] on button "Volgende vraag" at bounding box center [728, 345] width 492 height 34
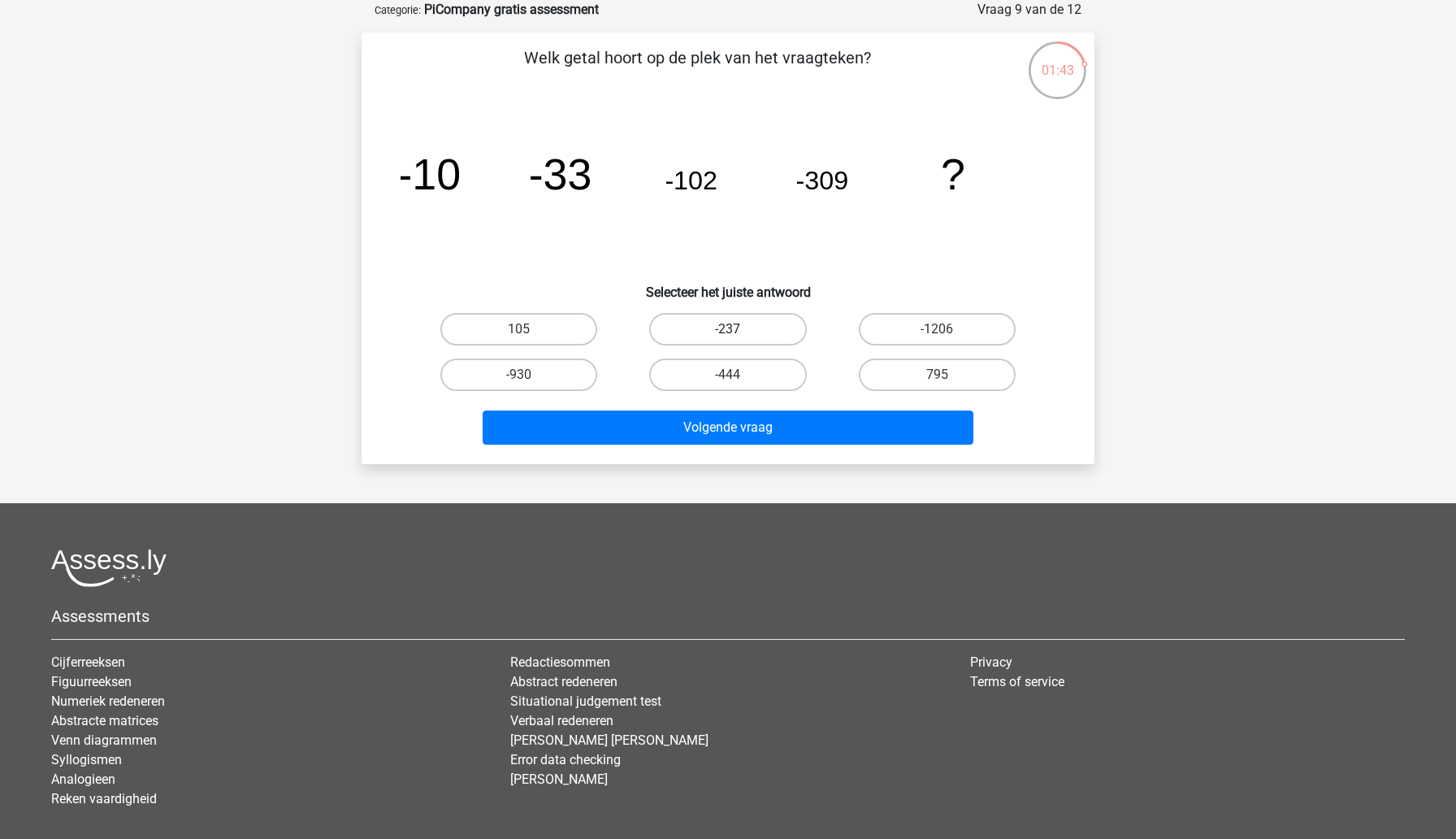
scroll to position [28, 0]
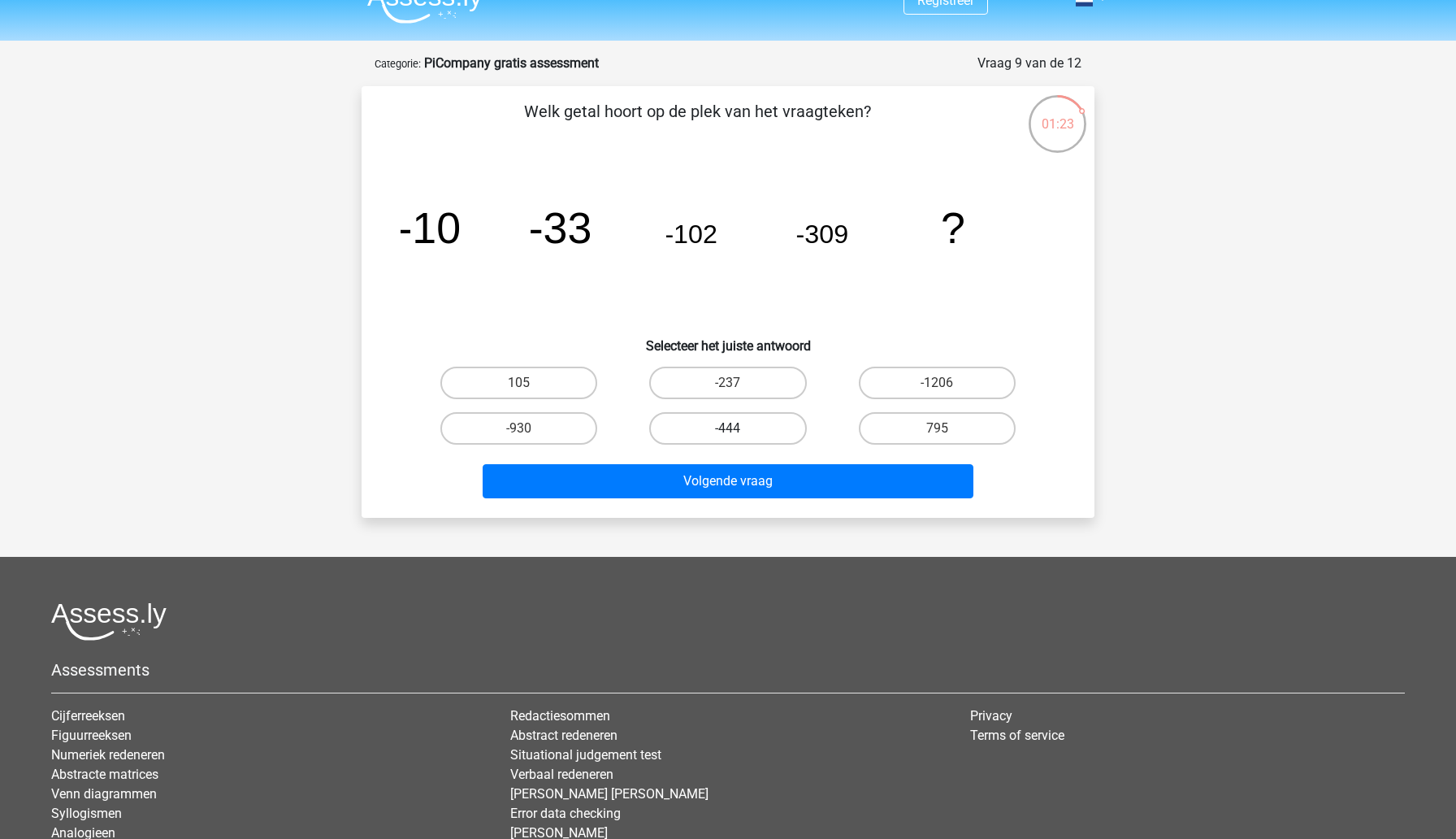
click at [699, 420] on label "-444" at bounding box center [728, 428] width 157 height 33
click at [728, 428] on input "-444" at bounding box center [734, 433] width 10 height 10
radio input "true"
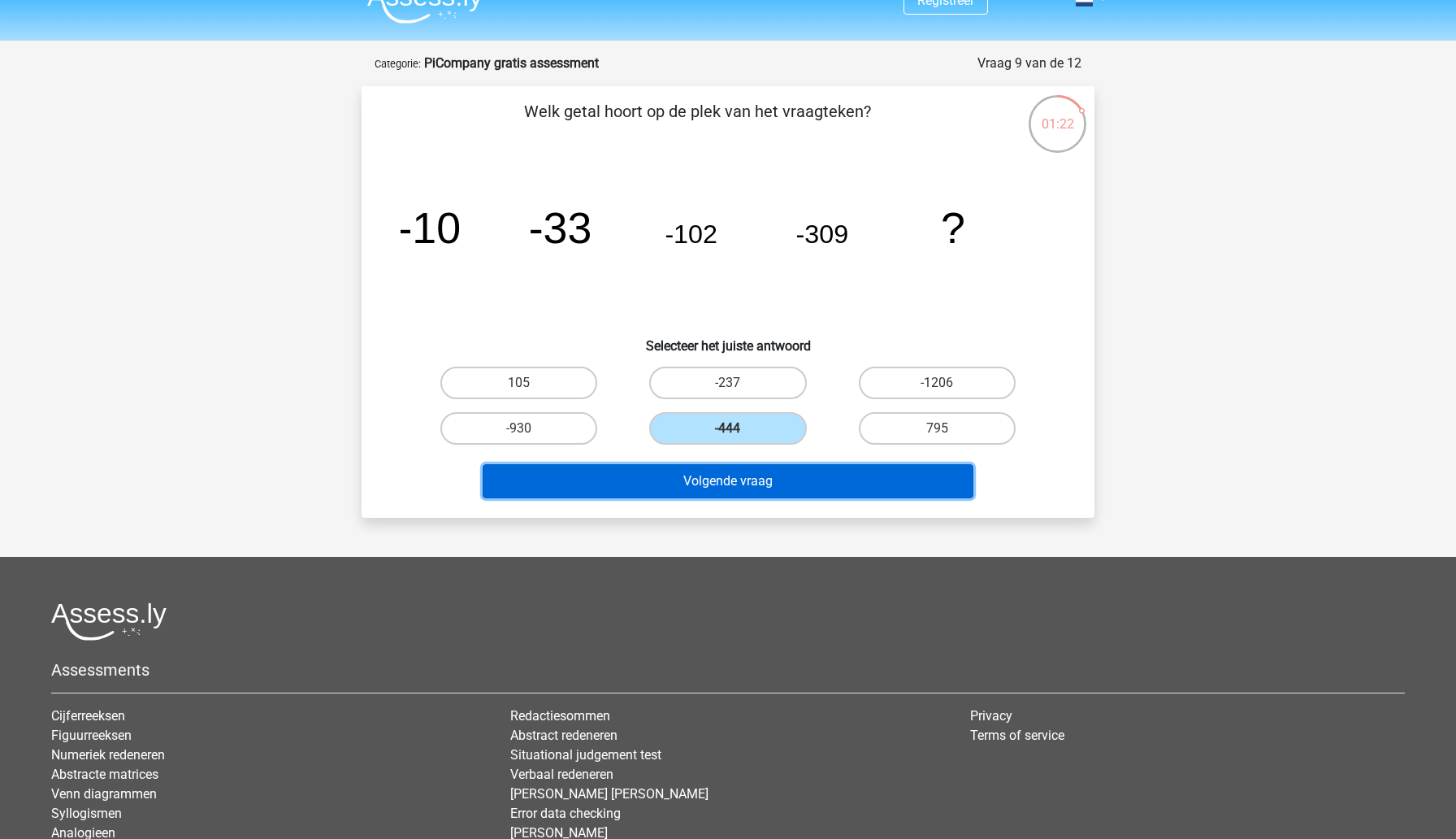
click at [704, 483] on button "Volgende vraag" at bounding box center [728, 482] width 492 height 34
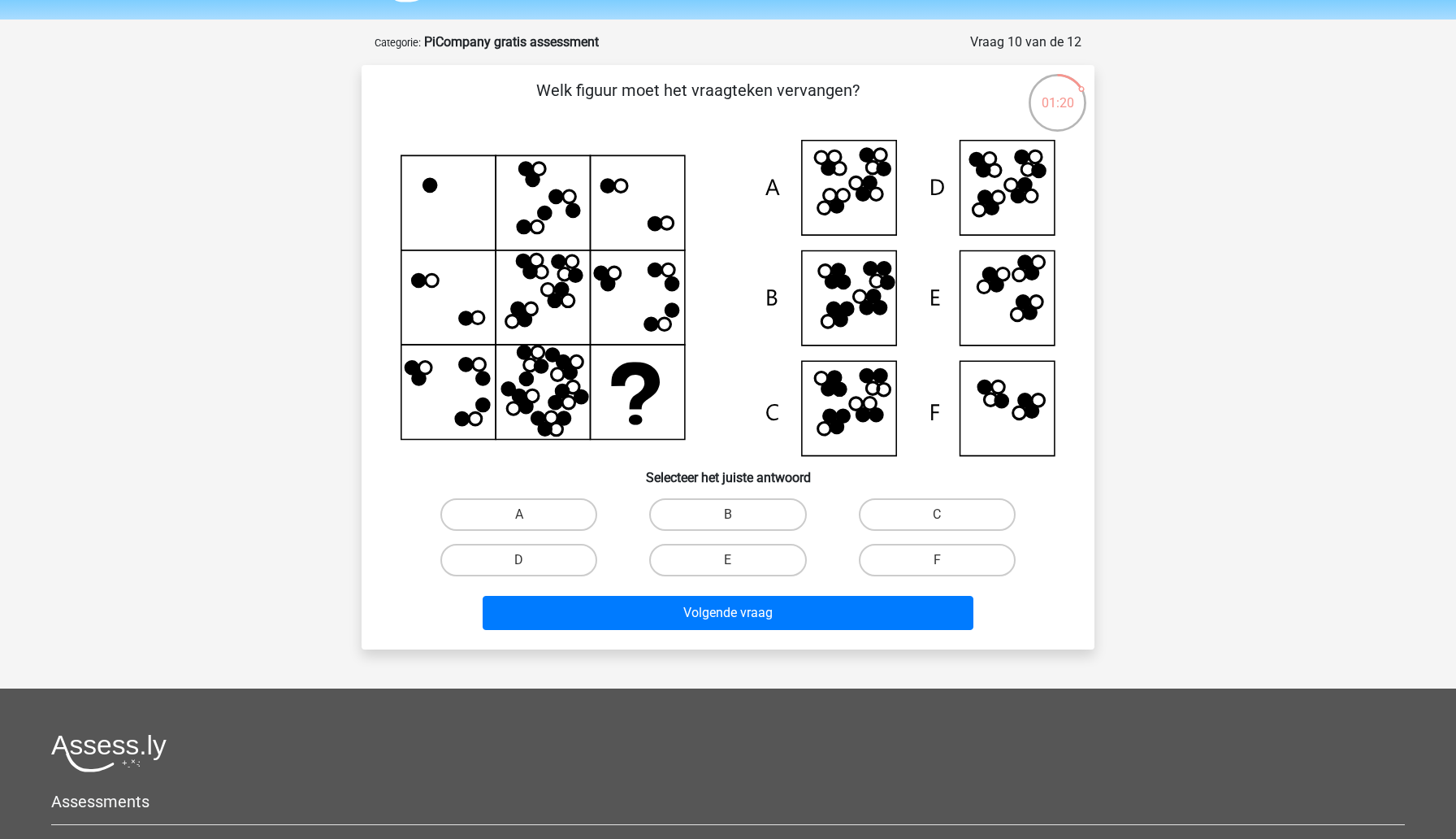
scroll to position [48, 0]
click at [683, 514] on label "B" at bounding box center [728, 515] width 157 height 33
click at [728, 515] on input "B" at bounding box center [734, 520] width 10 height 10
radio input "true"
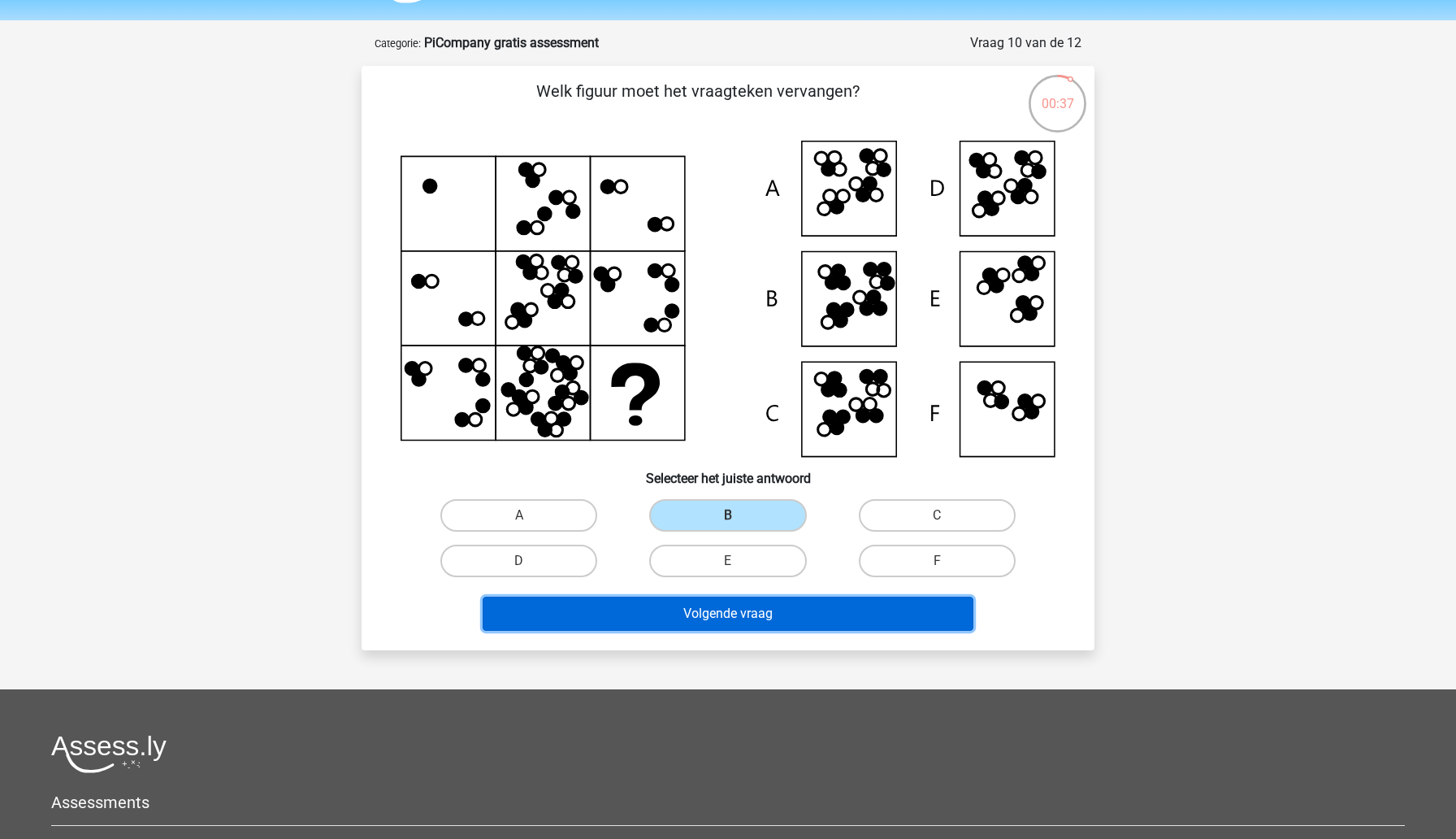
click at [709, 628] on button "Volgende vraag" at bounding box center [728, 614] width 492 height 34
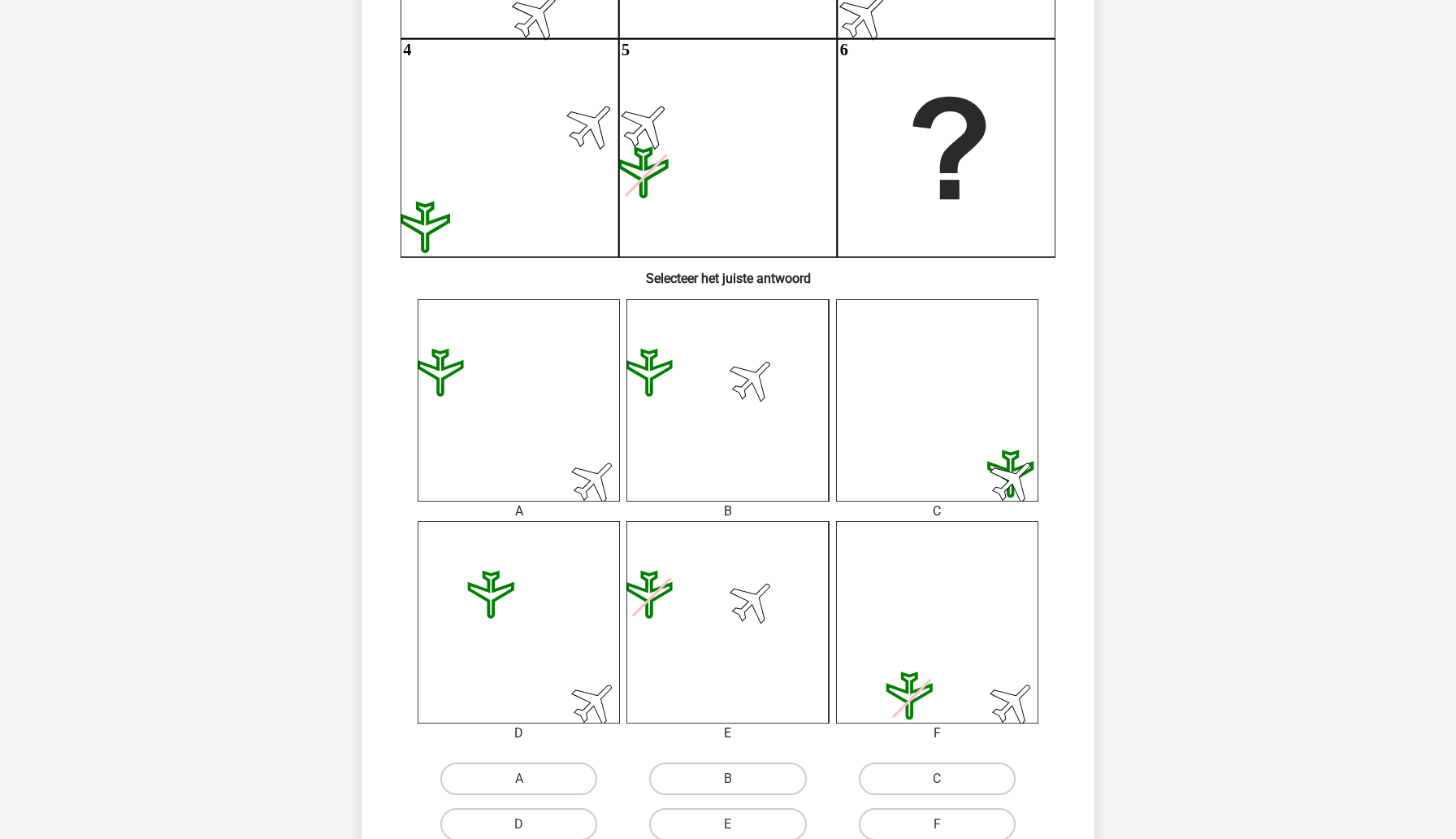
scroll to position [370, 0]
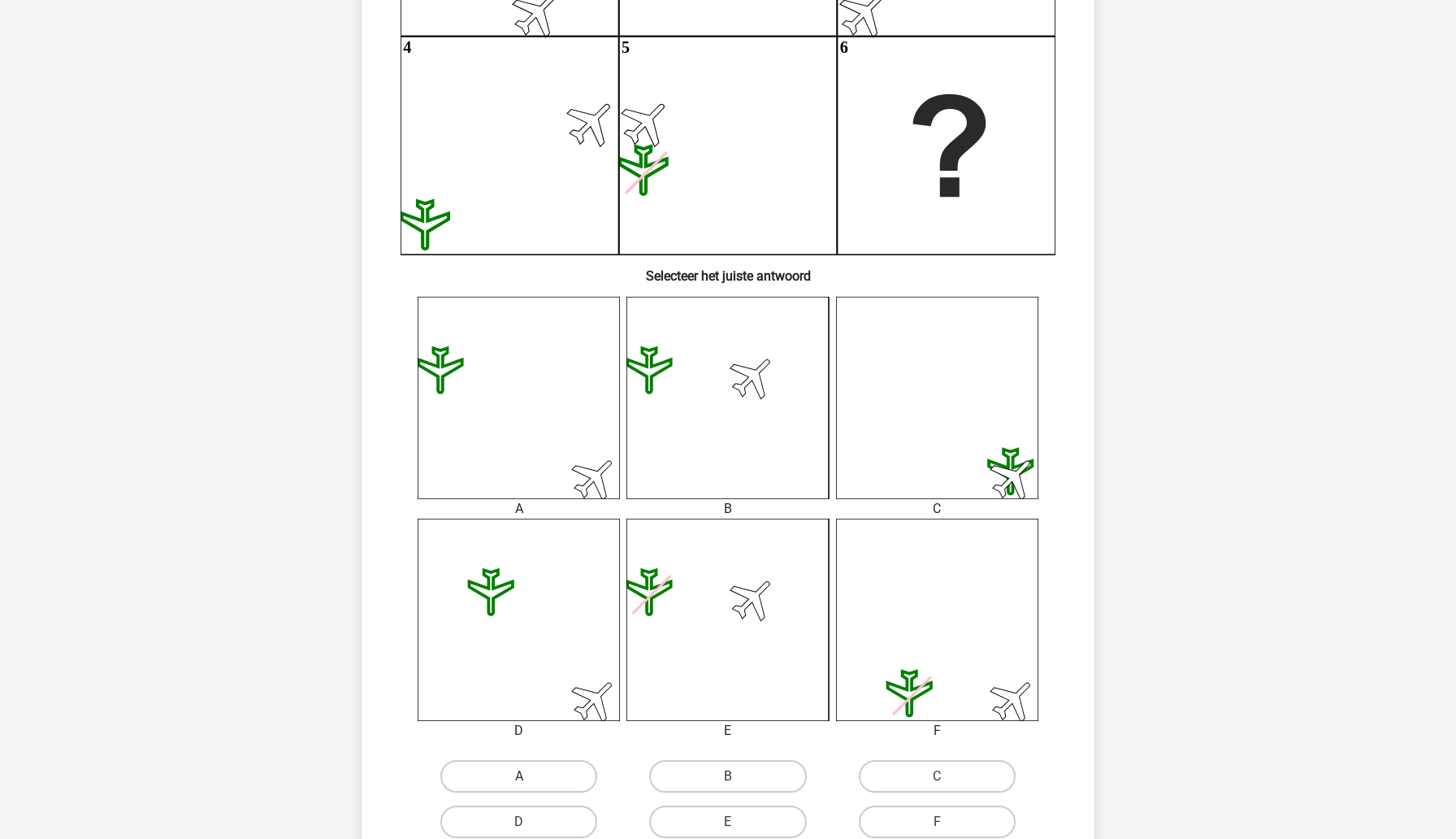
click at [566, 786] on label "A" at bounding box center [518, 776] width 157 height 33
click at [530, 786] on input "A" at bounding box center [524, 781] width 10 height 10
radio input "true"
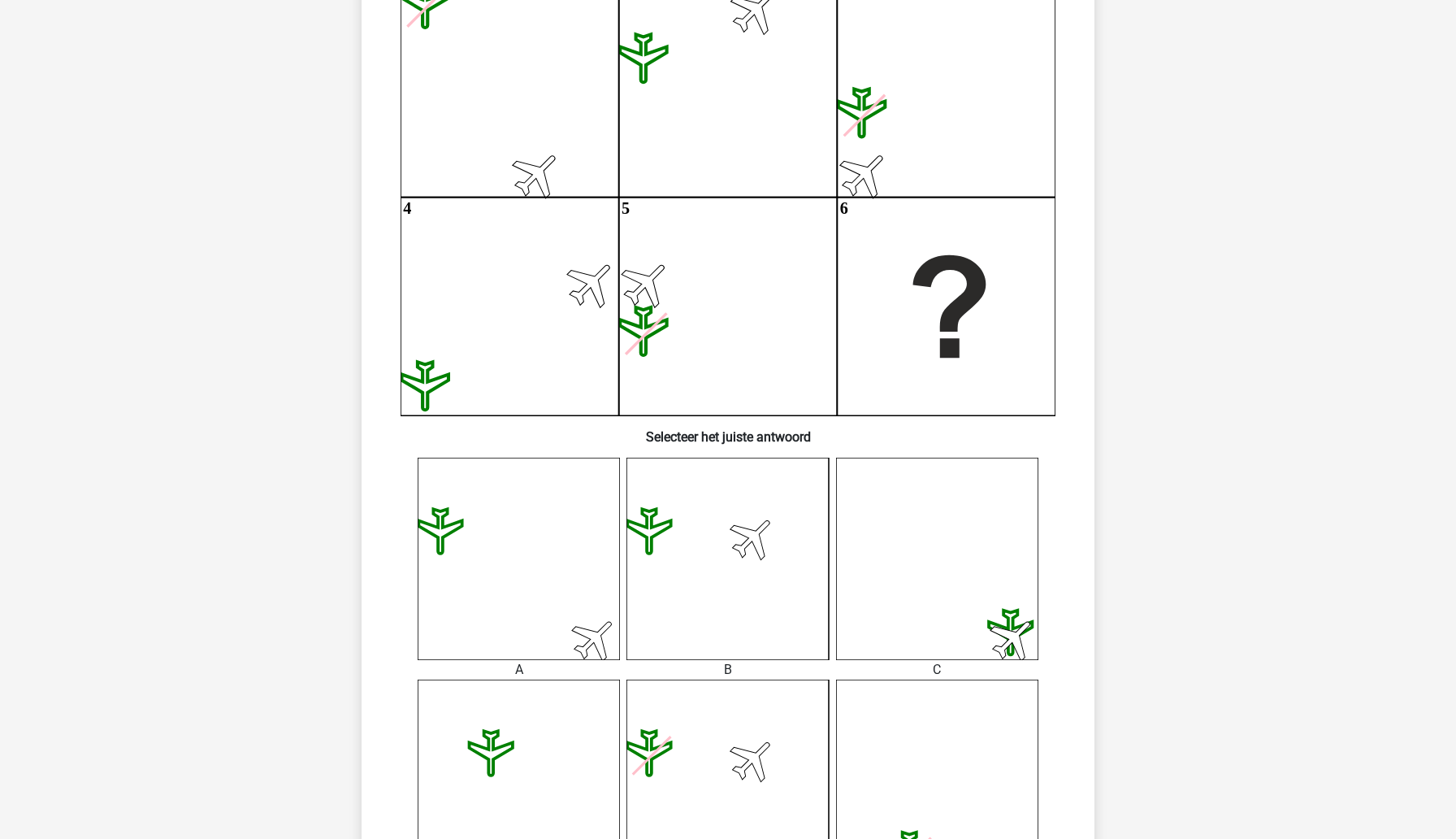
scroll to position [211, 0]
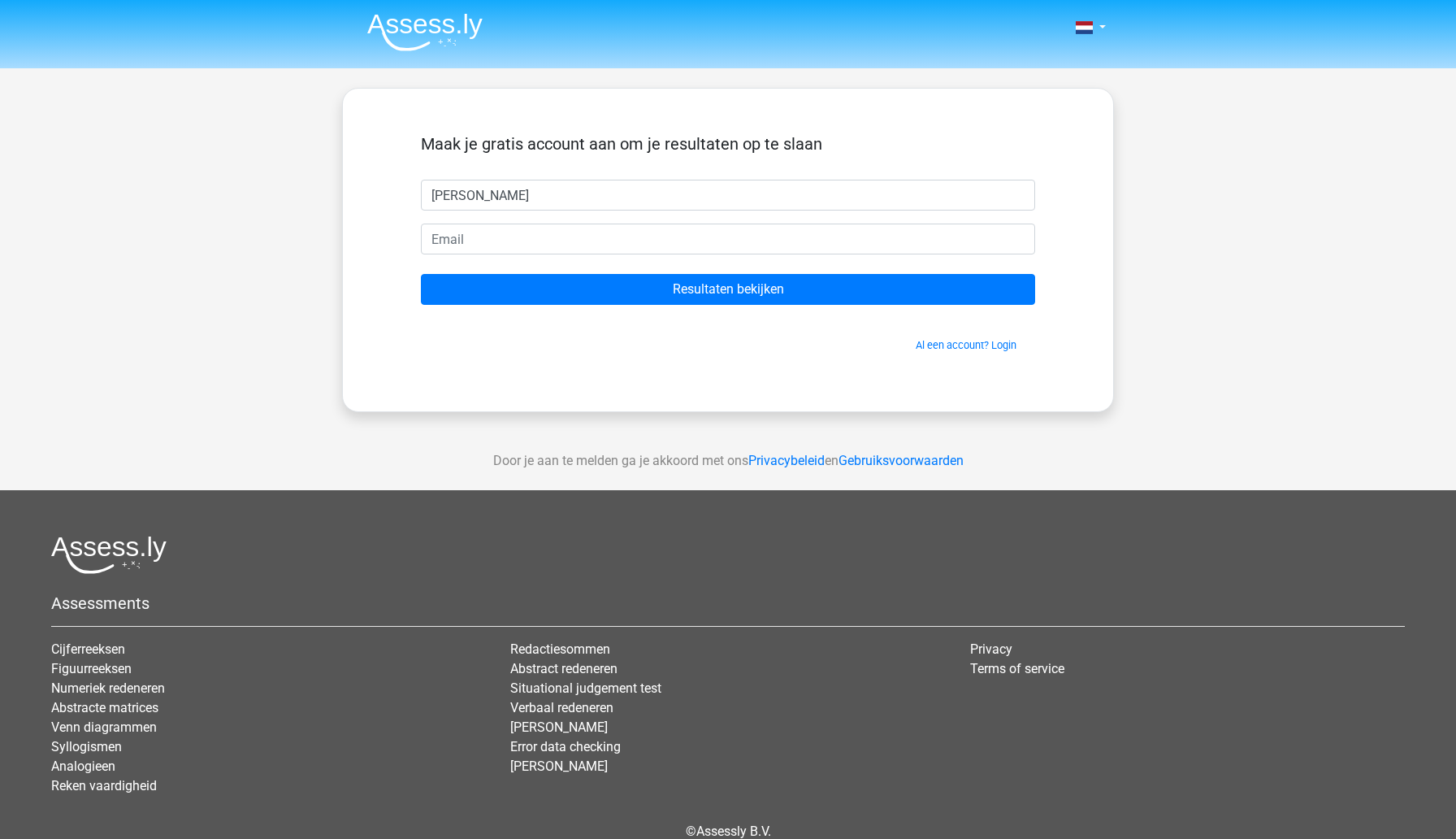
type input "[PERSON_NAME]"
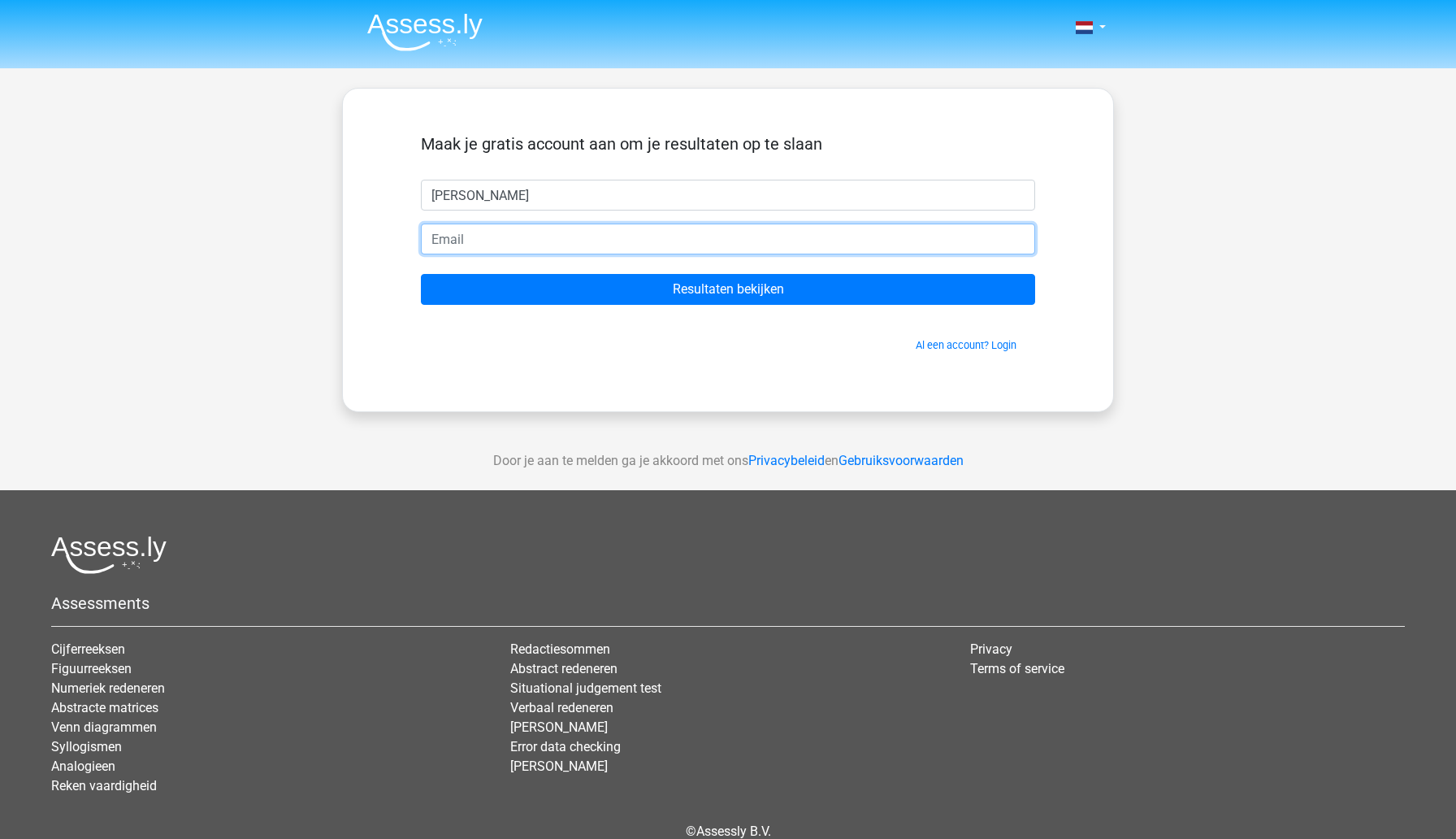
click at [557, 240] on input "email" at bounding box center [728, 239] width 614 height 31
type input "[EMAIL_ADDRESS][DOMAIN_NAME]"
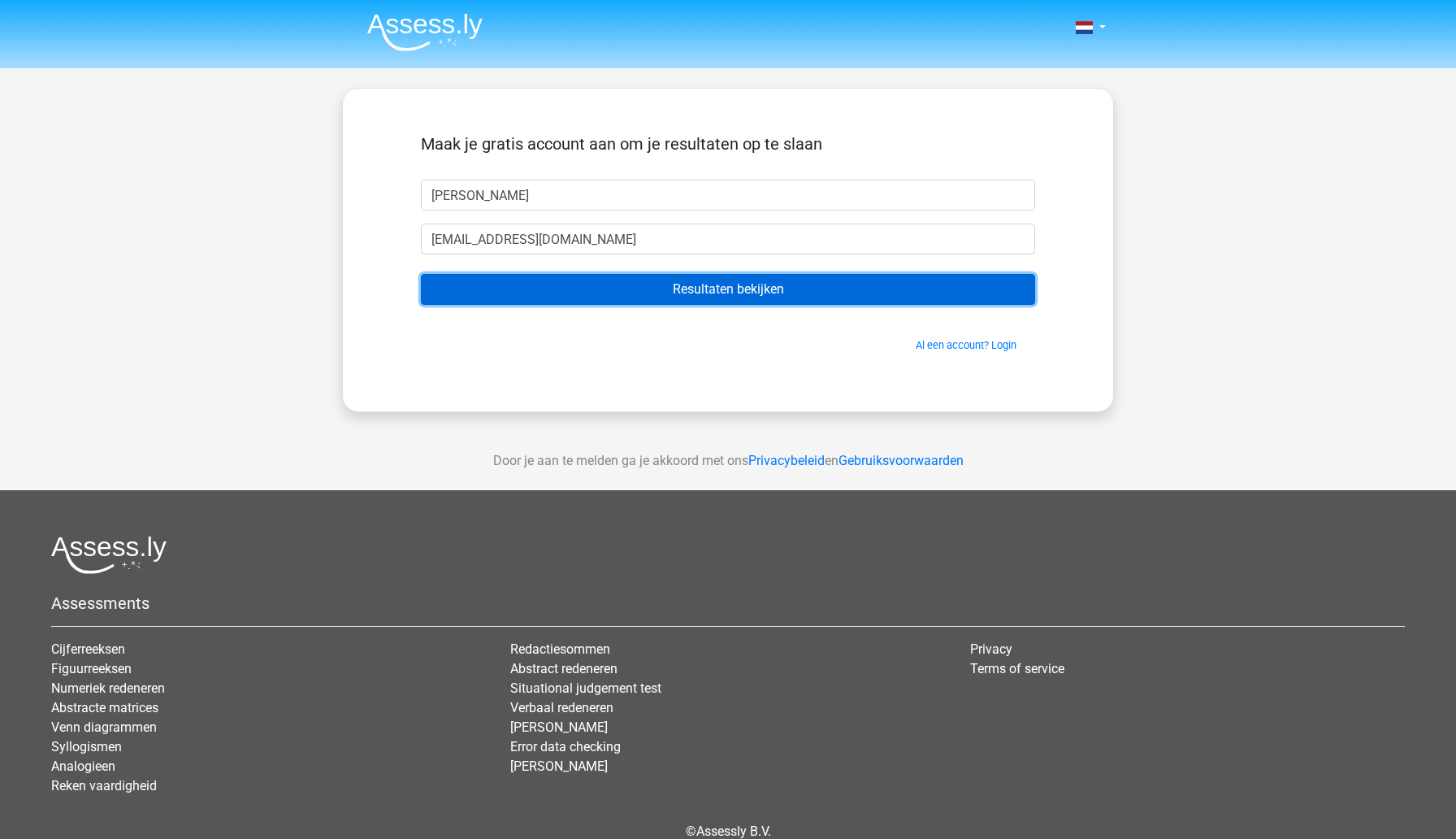
click at [606, 293] on input "Resultaten bekijken" at bounding box center [728, 289] width 614 height 31
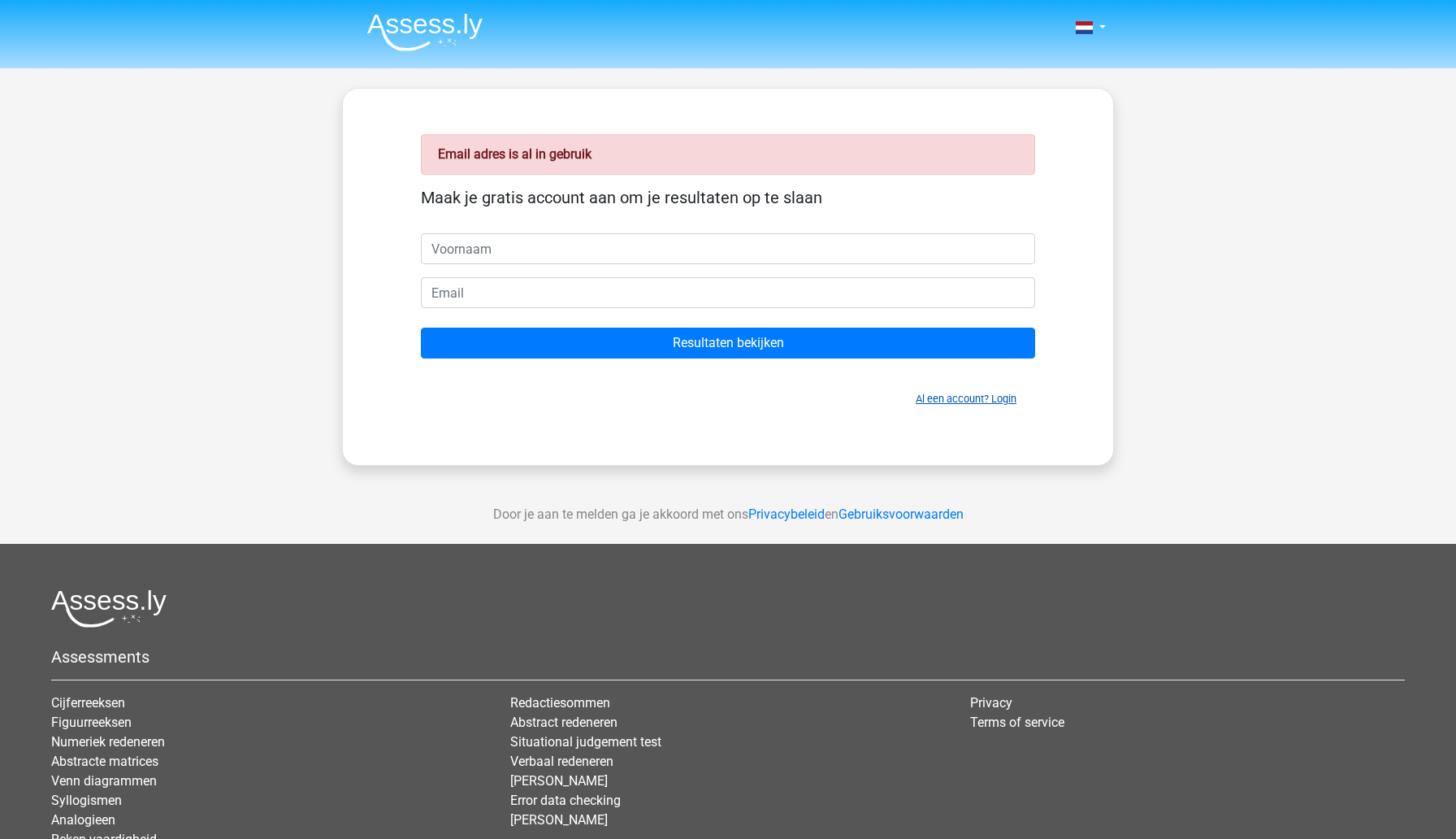
click at [952, 397] on link "Al een account? Login" at bounding box center [966, 399] width 101 height 12
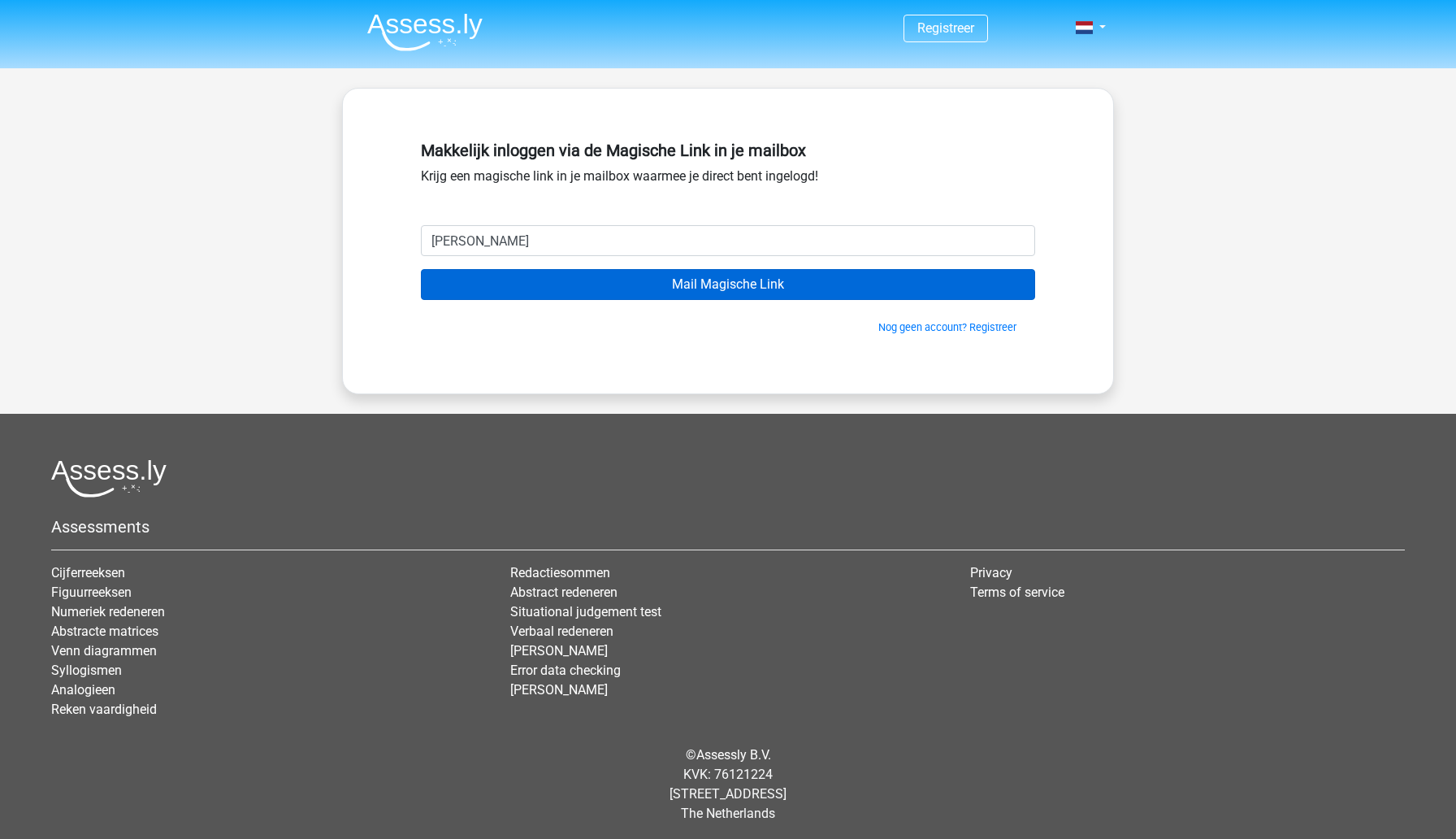
type input "[EMAIL_ADDRESS][DOMAIN_NAME]"
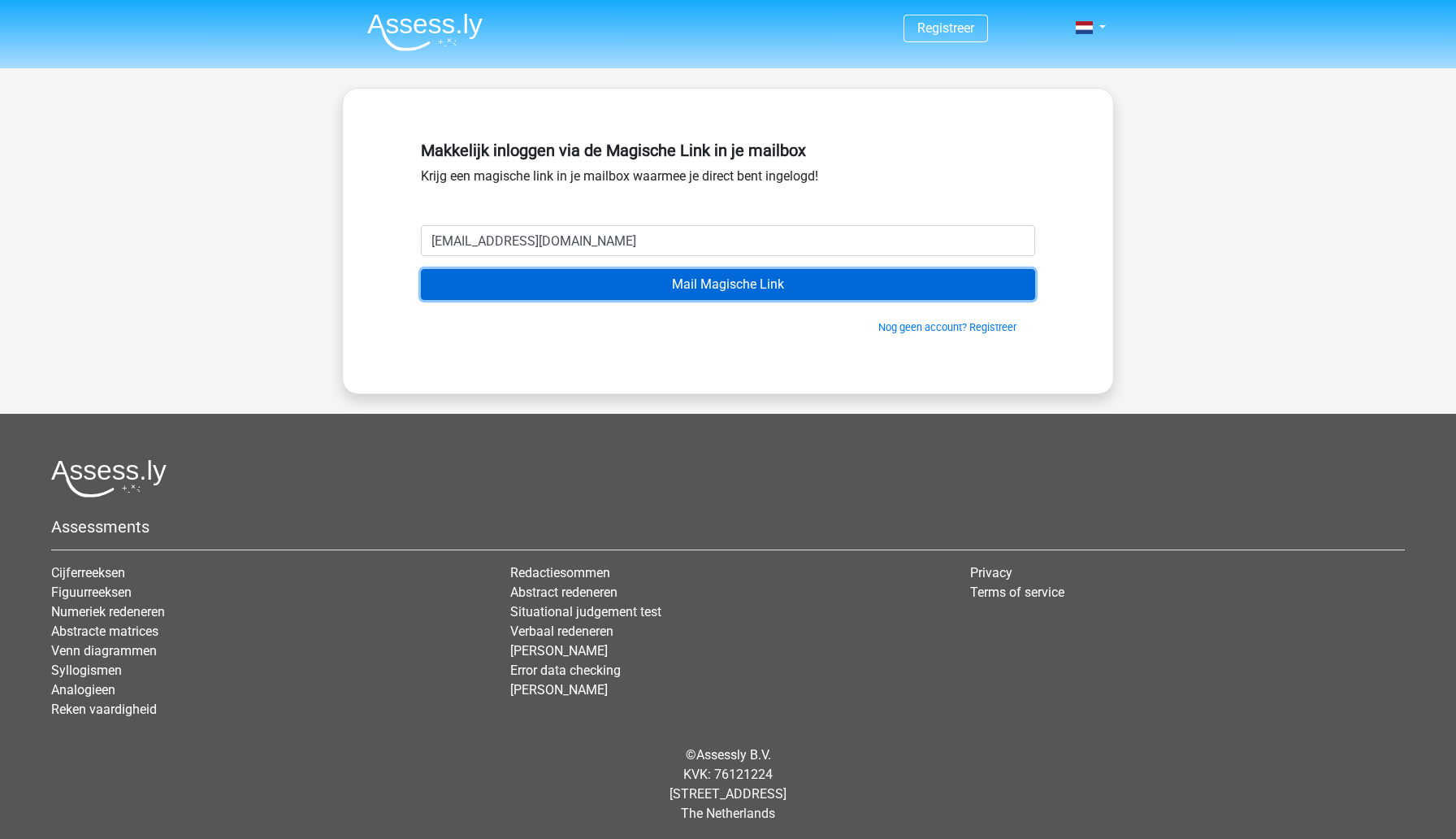
click at [704, 291] on input "Mail Magische Link" at bounding box center [728, 284] width 614 height 31
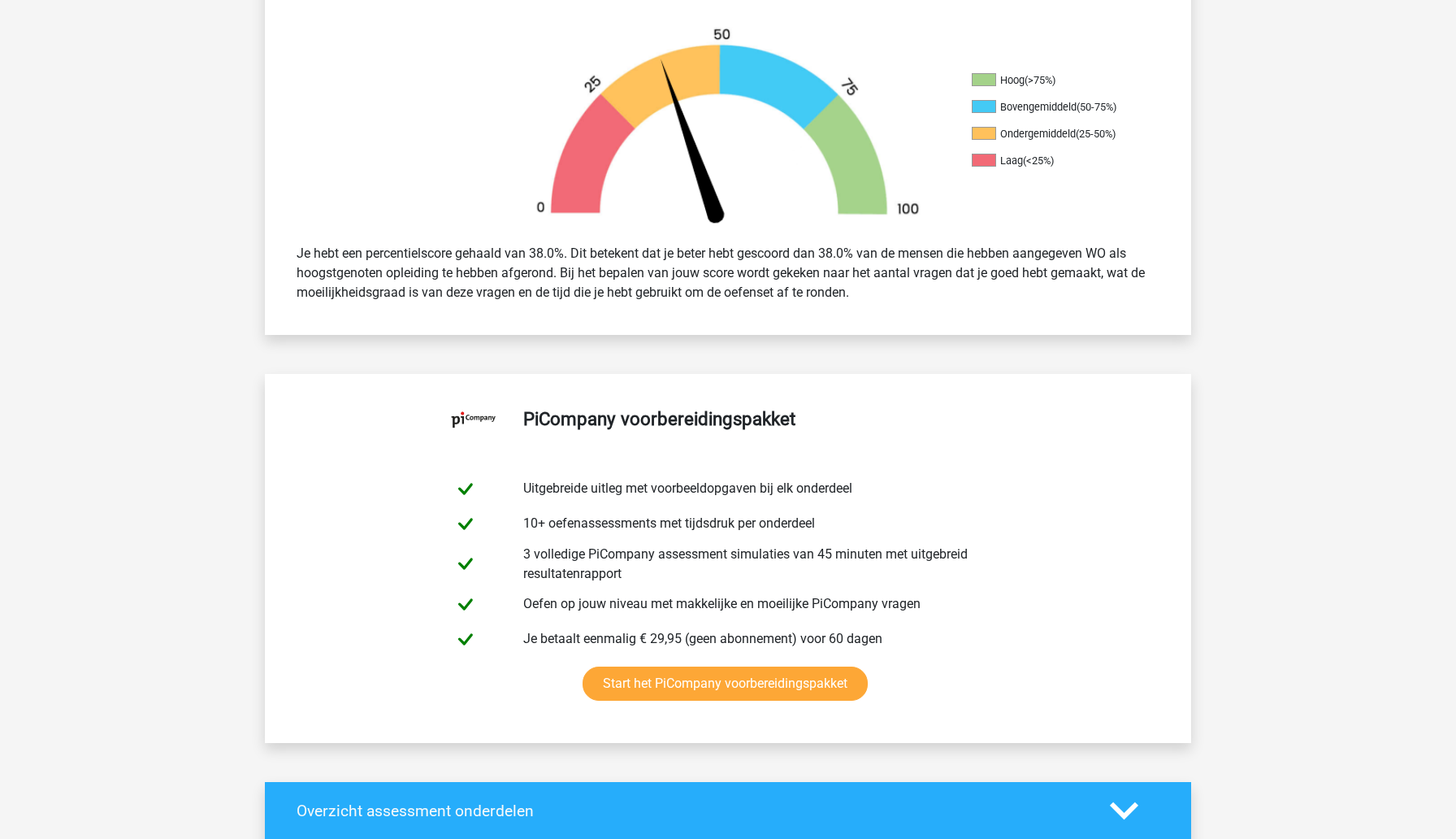
scroll to position [607, 0]
